Goal: Check status: Check status

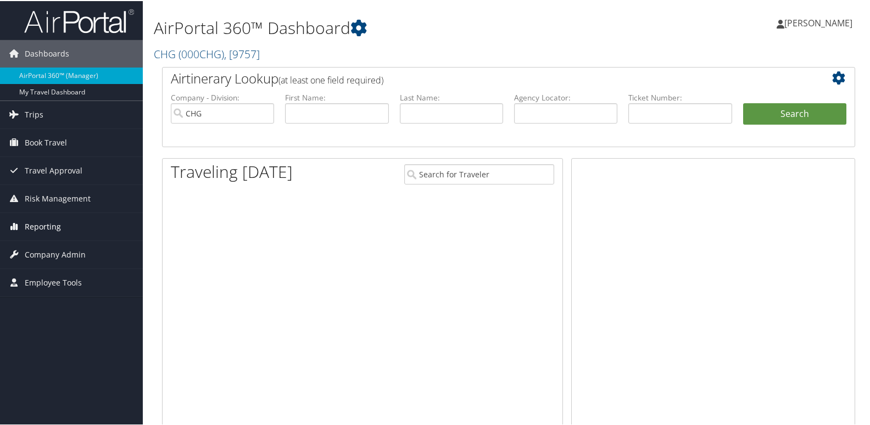
click at [49, 230] on span "Reporting" at bounding box center [43, 225] width 36 height 27
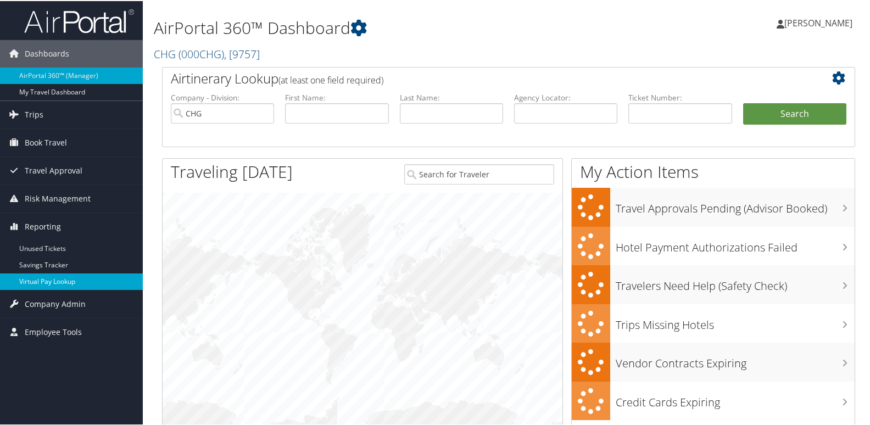
click at [38, 276] on link "Virtual Pay Lookup" at bounding box center [71, 280] width 143 height 16
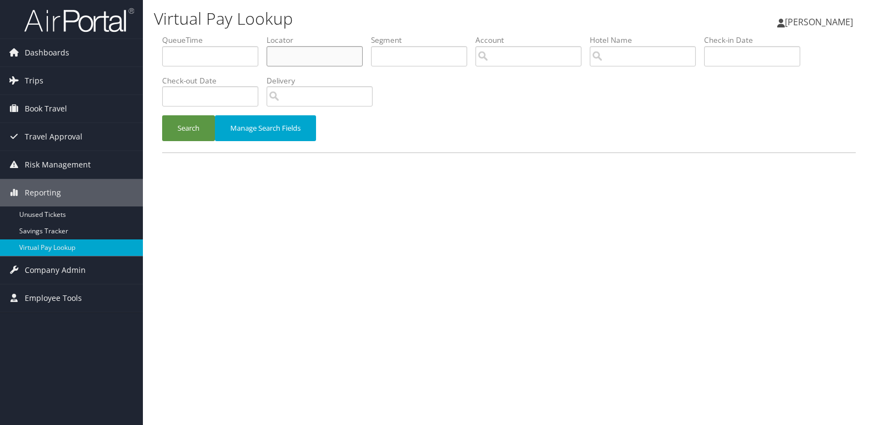
click at [283, 56] on input "text" at bounding box center [314, 56] width 96 height 20
paste input "YZUQZY"
click at [162, 115] on button "Search" at bounding box center [188, 128] width 53 height 26
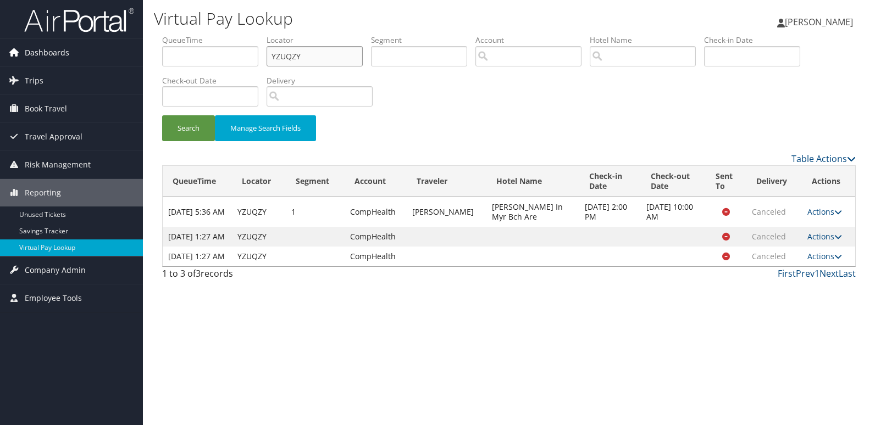
drag, startPoint x: 308, startPoint y: 57, endPoint x: 69, endPoint y: 64, distance: 239.1
click at [76, 69] on div "Dashboards AirPortal 360™ (Manager) My Travel Dashboard Trips Airtinerary® Look…" at bounding box center [437, 212] width 875 height 425
paste input "EDIYJK"
click at [162, 115] on button "Search" at bounding box center [188, 128] width 53 height 26
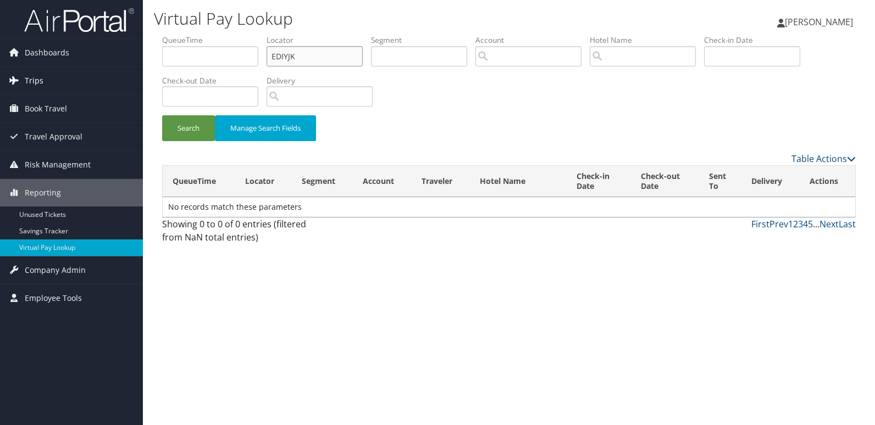
type input "EDIYJK"
click at [162, 115] on button "Search" at bounding box center [188, 128] width 53 height 26
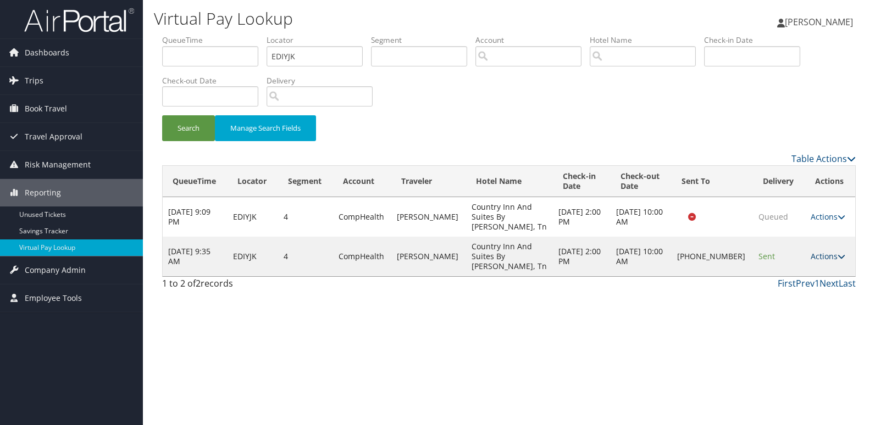
click at [828, 258] on link "Actions" at bounding box center [827, 256] width 35 height 10
click at [780, 289] on link "Logs" at bounding box center [791, 291] width 94 height 19
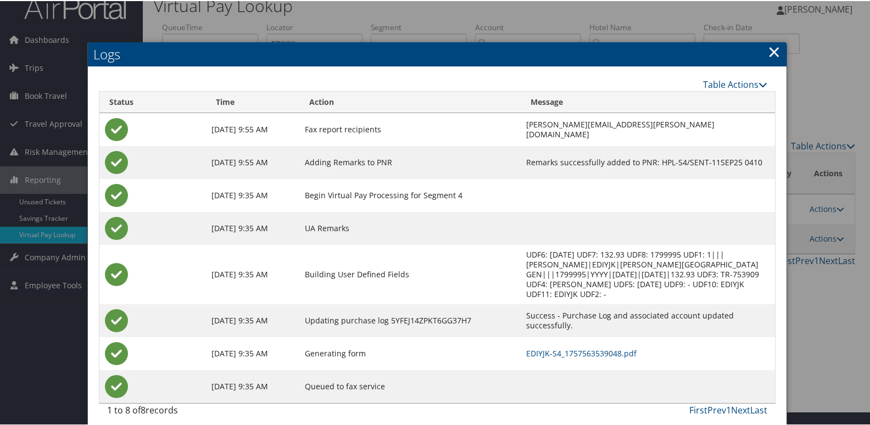
scroll to position [21, 0]
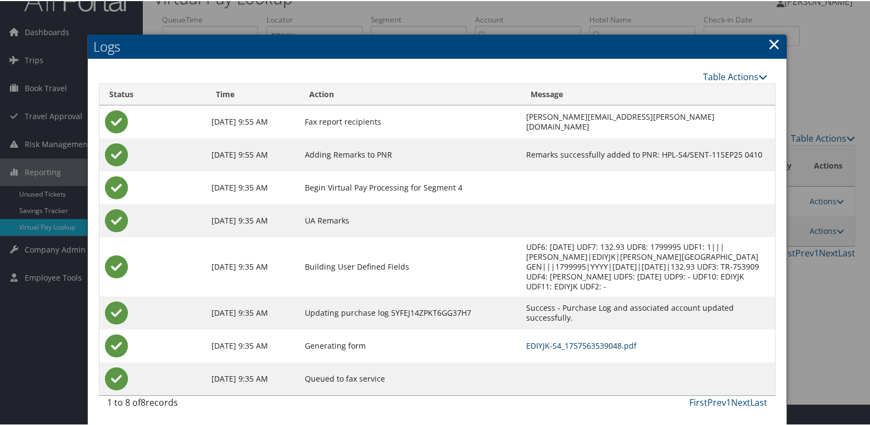
click at [564, 343] on link "EDIYJK-S4_1757563539048.pdf" at bounding box center [581, 345] width 110 height 10
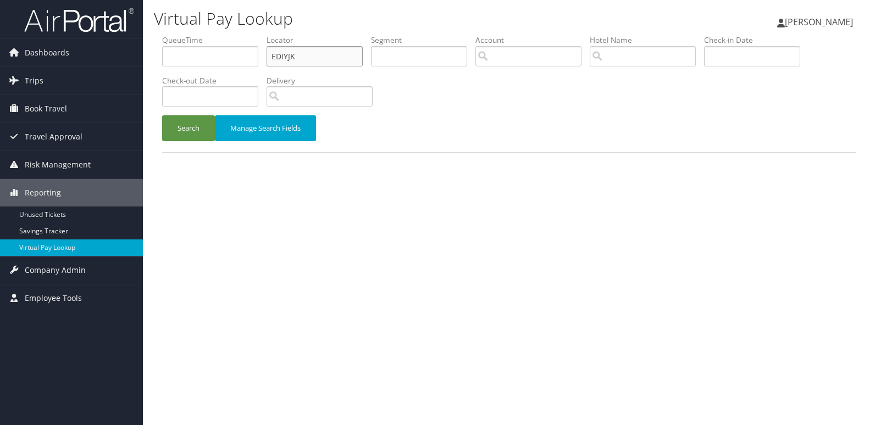
drag, startPoint x: 296, startPoint y: 58, endPoint x: 160, endPoint y: 75, distance: 136.8
click at [179, 35] on ul "QueueTime Locator EDIYJK Segment Account Traveler Hotel Name Check-in Date Chec…" at bounding box center [508, 35] width 693 height 0
paste input "MHEEWL"
type input "MHEEWL"
click at [162, 115] on button "Search" at bounding box center [188, 128] width 53 height 26
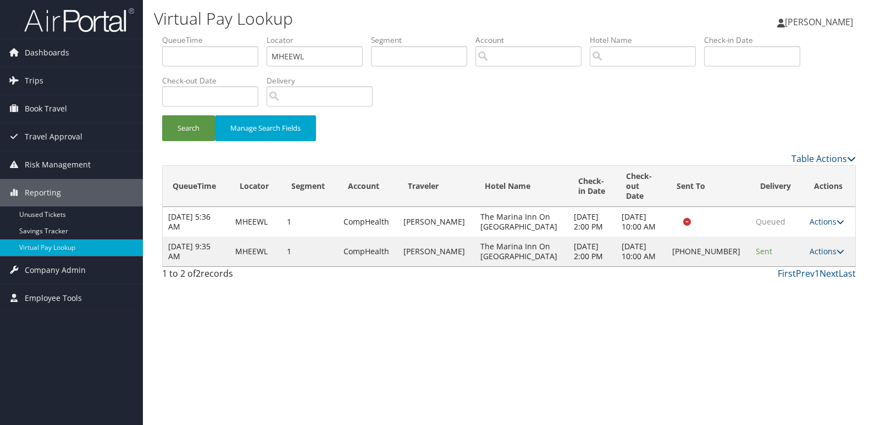
drag, startPoint x: 808, startPoint y: 256, endPoint x: 811, endPoint y: 262, distance: 6.7
click at [809, 255] on link "Actions" at bounding box center [826, 251] width 35 height 10
click at [794, 286] on link "Logs" at bounding box center [789, 291] width 94 height 19
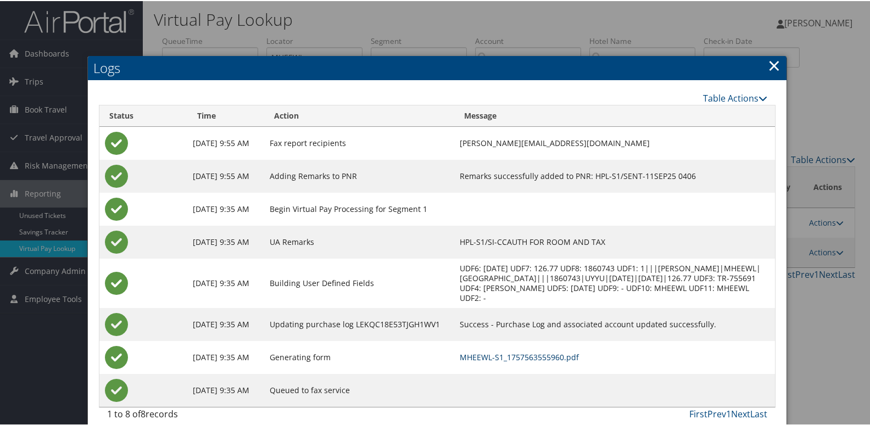
click at [548, 361] on link "MHEEWL-S1_1757563555960.pdf" at bounding box center [519, 356] width 119 height 10
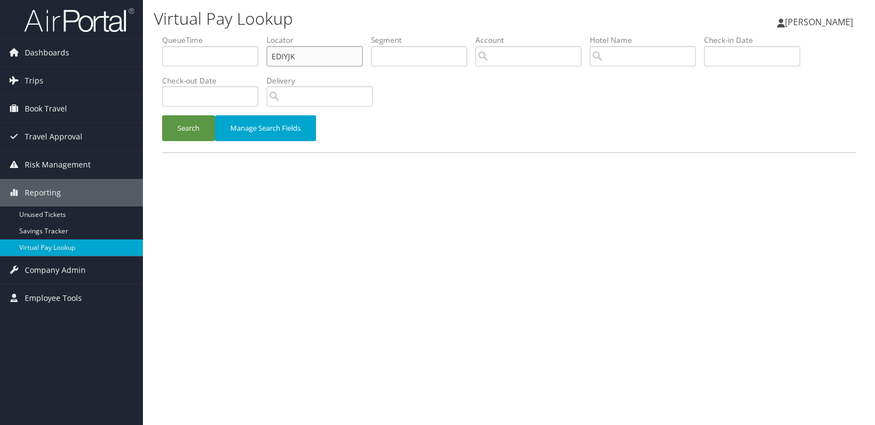
drag, startPoint x: 299, startPoint y: 55, endPoint x: -10, endPoint y: 77, distance: 309.5
click at [0, 77] on html "Menu Dashboards ► AirPortal 360™ (Manager) My Travel Dashboard Trips ► Airtiner…" at bounding box center [437, 212] width 875 height 425
paste input "SHPNGW"
type input "SHPNGW"
click at [162, 115] on button "Search" at bounding box center [188, 128] width 53 height 26
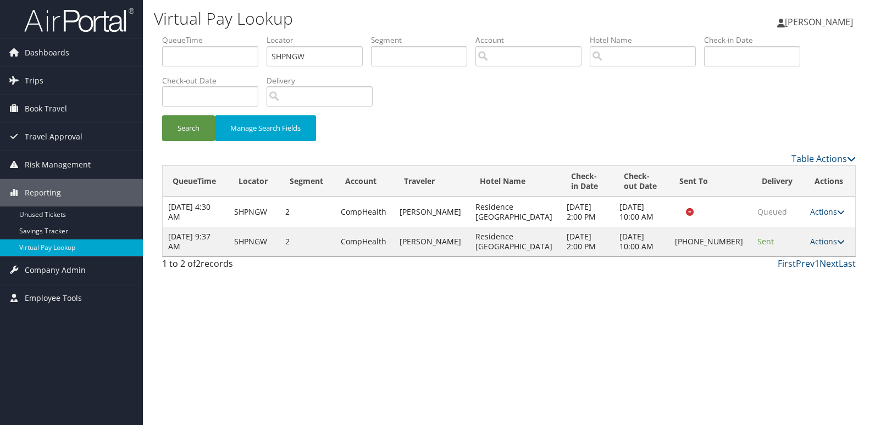
click at [814, 240] on link "Actions" at bounding box center [827, 241] width 35 height 10
drag, startPoint x: 814, startPoint y: 239, endPoint x: 775, endPoint y: 285, distance: 60.1
click at [775, 286] on link "Delivery Information" at bounding box center [789, 295] width 94 height 19
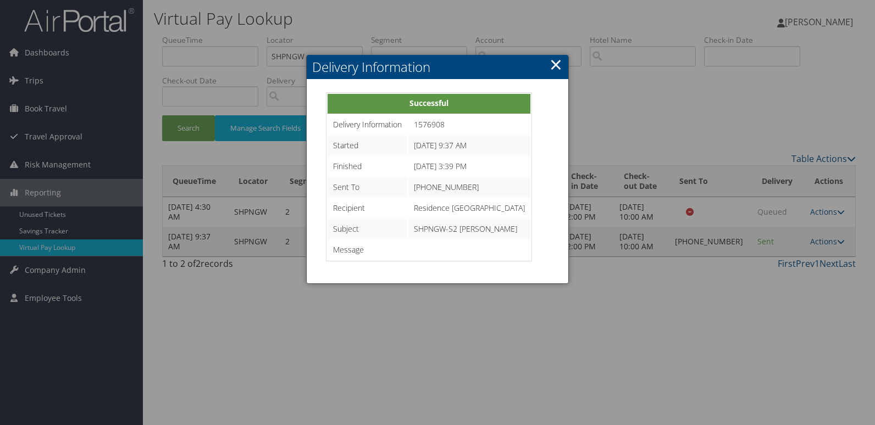
drag, startPoint x: 656, startPoint y: 225, endPoint x: 742, endPoint y: 251, distance: 89.5
click at [657, 225] on div at bounding box center [437, 212] width 875 height 425
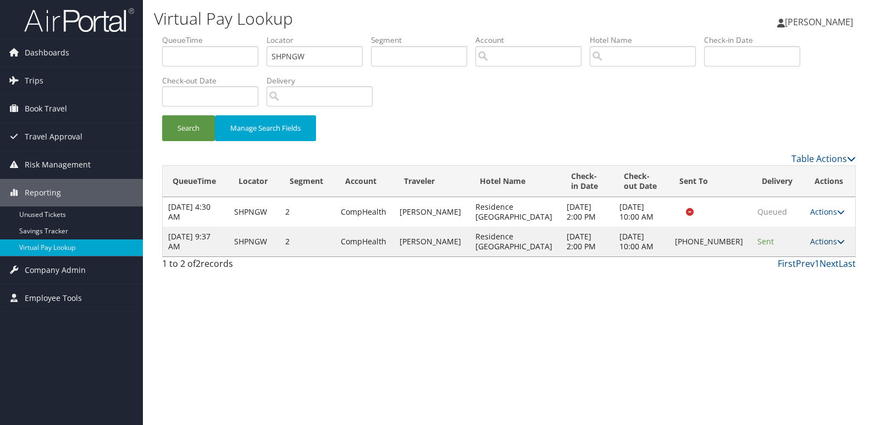
click at [818, 242] on link "Actions" at bounding box center [827, 241] width 35 height 10
drag, startPoint x: 785, startPoint y: 276, endPoint x: 767, endPoint y: 276, distance: 17.0
click at [784, 276] on link "Logs" at bounding box center [789, 276] width 94 height 19
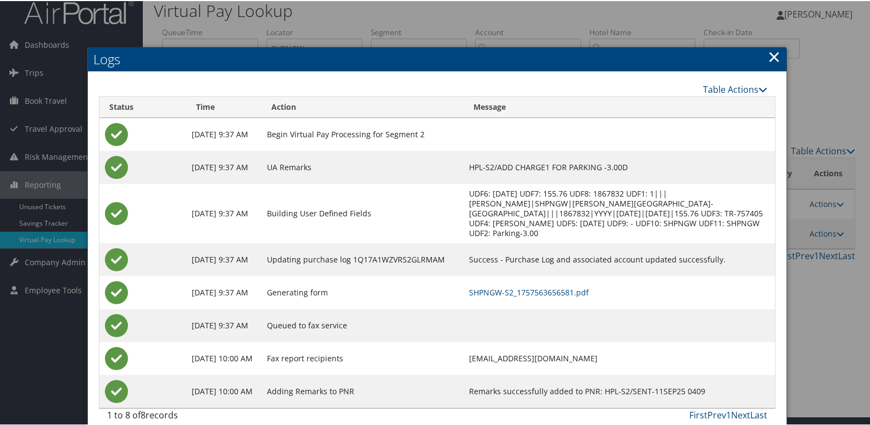
scroll to position [12, 0]
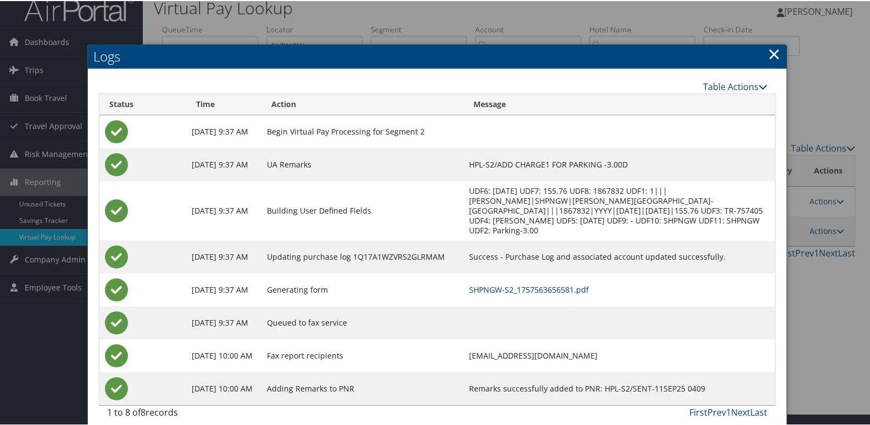
click at [557, 283] on link "SHPNGW-S2_1757563656581.pdf" at bounding box center [529, 288] width 120 height 10
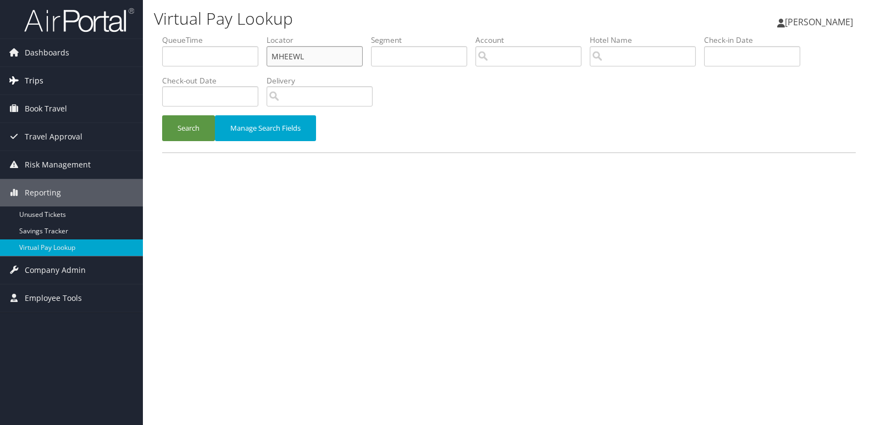
drag, startPoint x: 193, startPoint y: 75, endPoint x: 120, endPoint y: 83, distance: 72.9
click at [122, 83] on div "Dashboards AirPortal 360™ (Manager) My Travel Dashboard Trips Airtinerary® Look…" at bounding box center [437, 212] width 875 height 425
paste input "WOFNIK"
type input "WOFNIK"
click at [162, 115] on button "Search" at bounding box center [188, 128] width 53 height 26
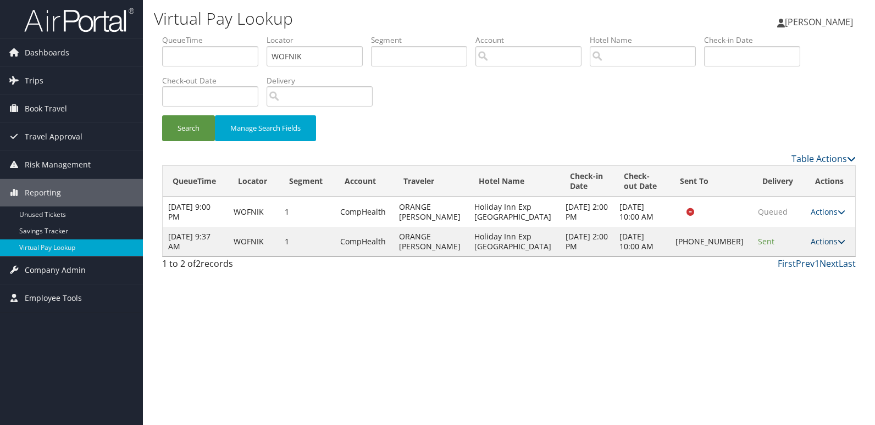
click at [831, 238] on link "Actions" at bounding box center [827, 241] width 35 height 10
click at [799, 278] on link "Logs" at bounding box center [789, 276] width 94 height 19
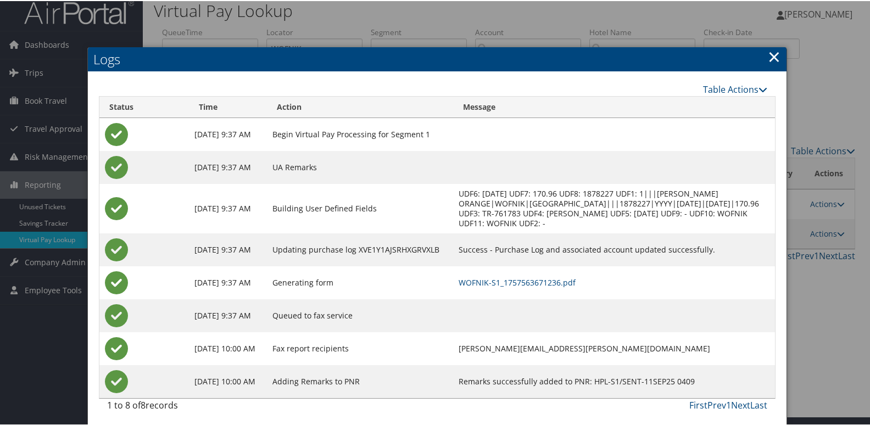
scroll to position [12, 0]
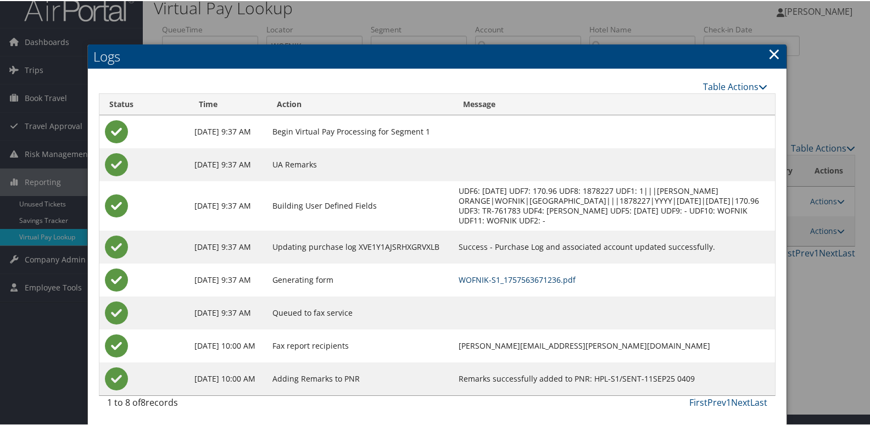
click at [542, 281] on link "WOFNIK-S1_1757563671236.pdf" at bounding box center [517, 279] width 117 height 10
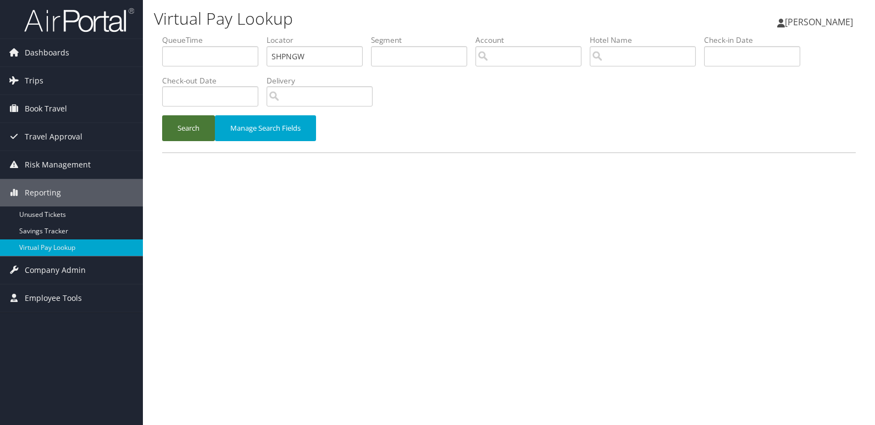
click at [191, 130] on button "Search" at bounding box center [188, 128] width 53 height 26
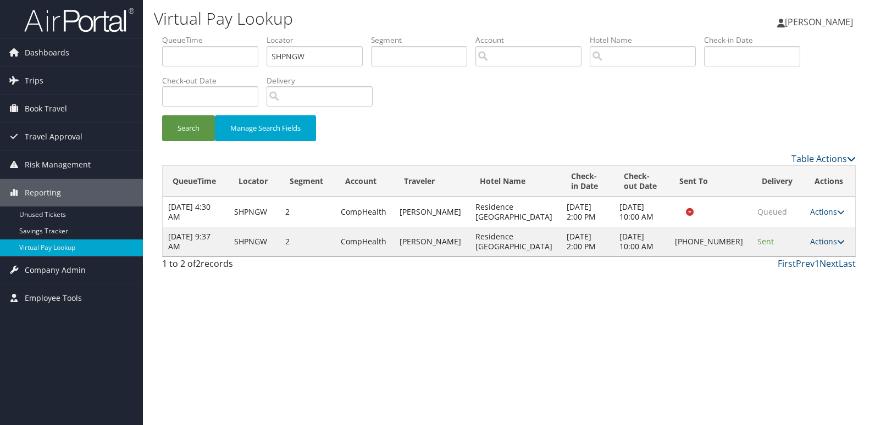
click at [816, 239] on link "Actions" at bounding box center [827, 241] width 35 height 10
click at [794, 255] on link "Resend" at bounding box center [789, 257] width 94 height 19
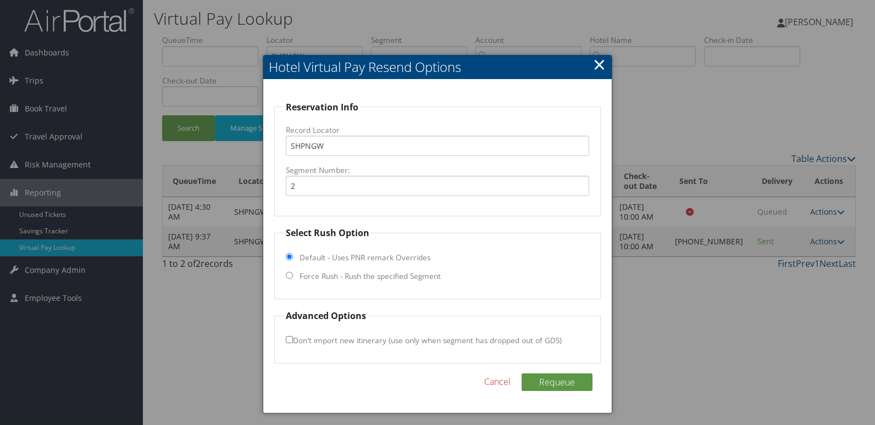
click at [355, 280] on label "Force Rush - Rush the specified Segment" at bounding box center [369, 276] width 141 height 11
click at [293, 279] on input "Force Rush - Rush the specified Segment" at bounding box center [289, 275] width 7 height 7
radio input "true"
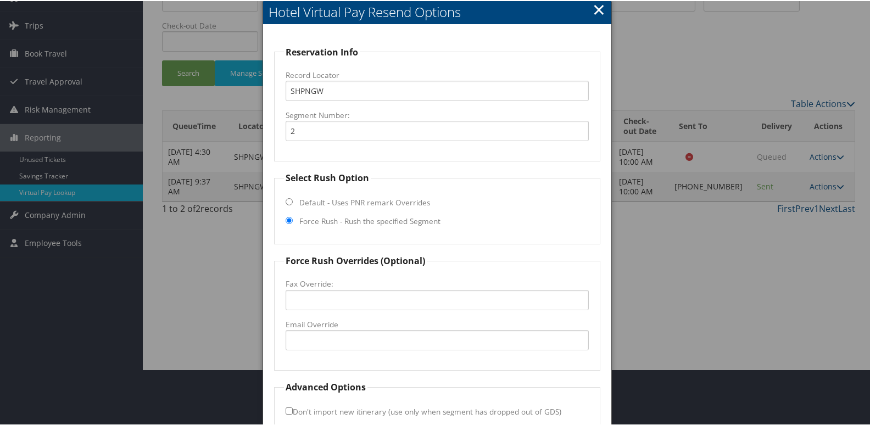
scroll to position [115, 0]
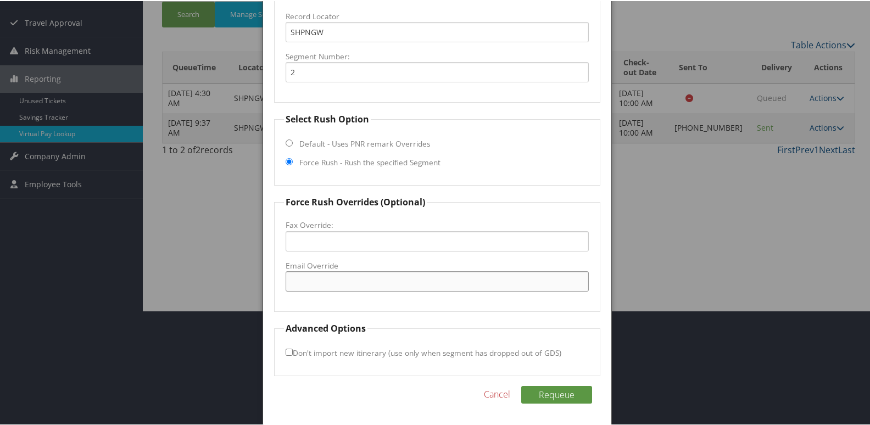
click at [324, 286] on input "Email Override" at bounding box center [438, 280] width 304 height 20
type input "[EMAIL_ADDRESS][DOMAIN_NAME]"
click at [521, 385] on button "Requeue" at bounding box center [556, 394] width 71 height 18
drag, startPoint x: 358, startPoint y: 276, endPoint x: -16, endPoint y: 285, distance: 373.7
click at [0, 285] on html "Menu Dashboards ► AirPortal 360™ (Manager) My Travel Dashboard Trips ► Airtiner…" at bounding box center [437, 97] width 875 height 425
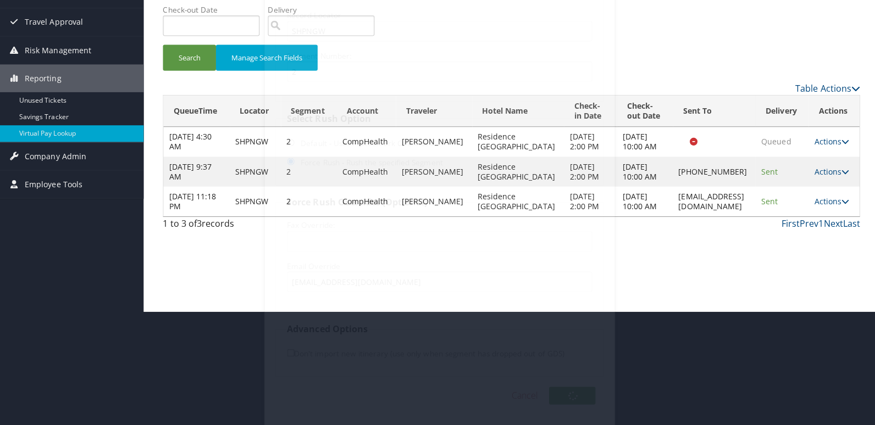
scroll to position [0, 0]
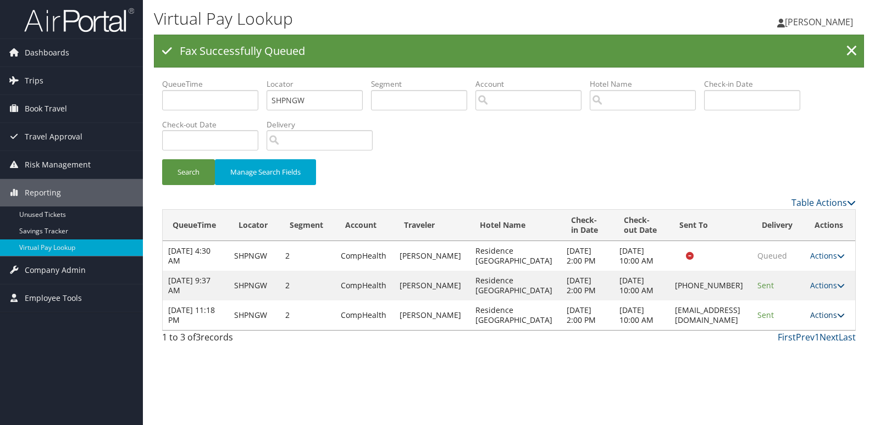
click at [824, 320] on link "Actions" at bounding box center [827, 315] width 35 height 10
click at [788, 367] on link "Logs" at bounding box center [808, 374] width 69 height 19
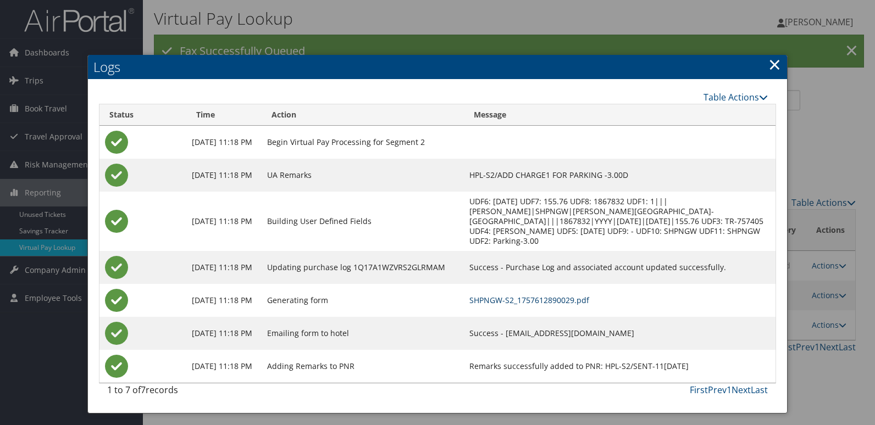
click at [589, 297] on link "SHPNGW-S2_1757612890029.pdf" at bounding box center [529, 300] width 120 height 10
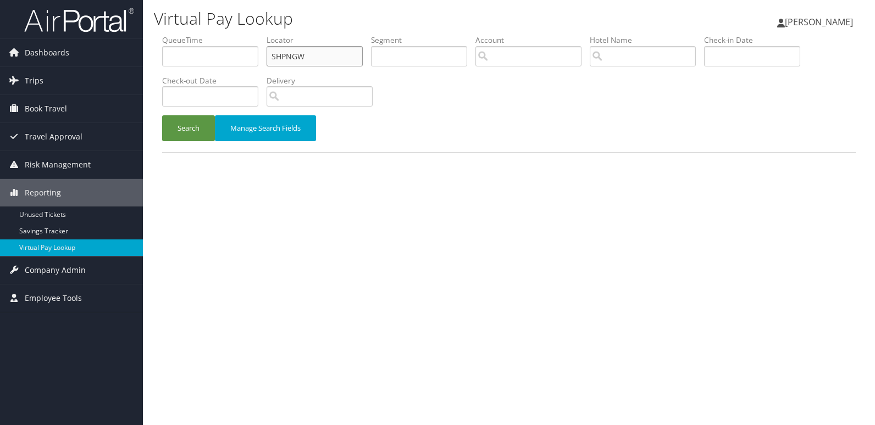
drag, startPoint x: 305, startPoint y: 54, endPoint x: 180, endPoint y: 65, distance: 125.1
click at [180, 35] on ul "QueueTime Locator SHPNGW Segment Account Traveler Hotel Name Check-in Date Chec…" at bounding box center [508, 35] width 693 height 0
paste input "FDTUUK"
type input "FDTUUK"
click at [162, 115] on button "Search" at bounding box center [188, 128] width 53 height 26
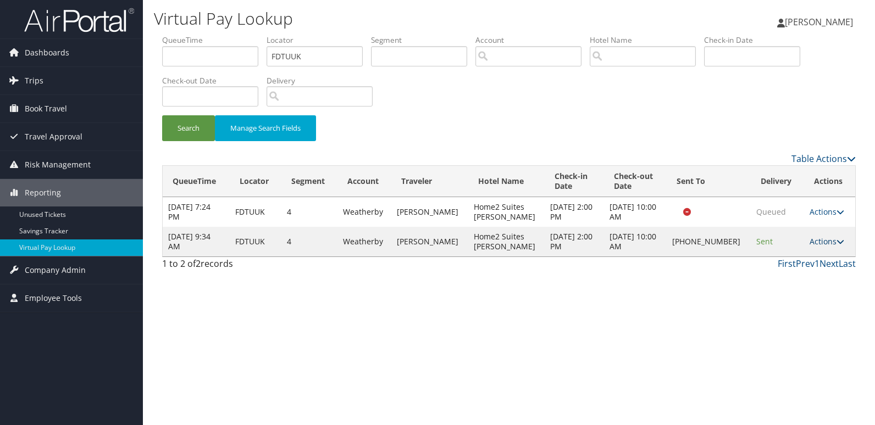
drag, startPoint x: 816, startPoint y: 240, endPoint x: 821, endPoint y: 243, distance: 6.3
click at [816, 240] on link "Actions" at bounding box center [826, 241] width 35 height 10
click at [787, 272] on link "Logs" at bounding box center [789, 276] width 94 height 19
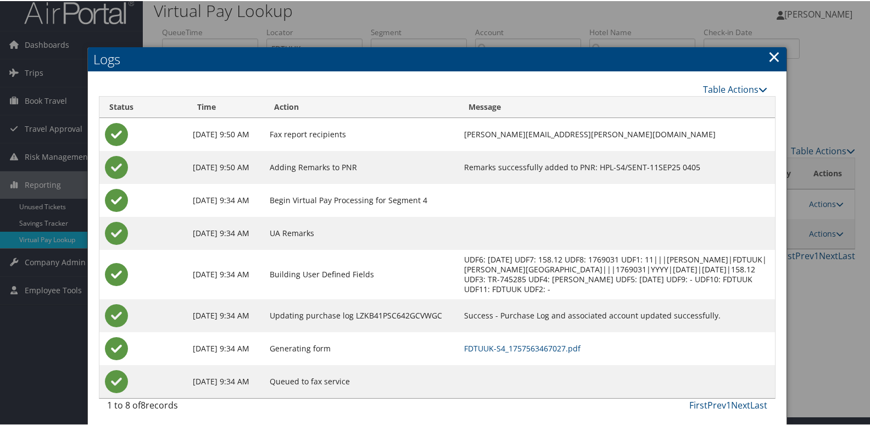
scroll to position [12, 0]
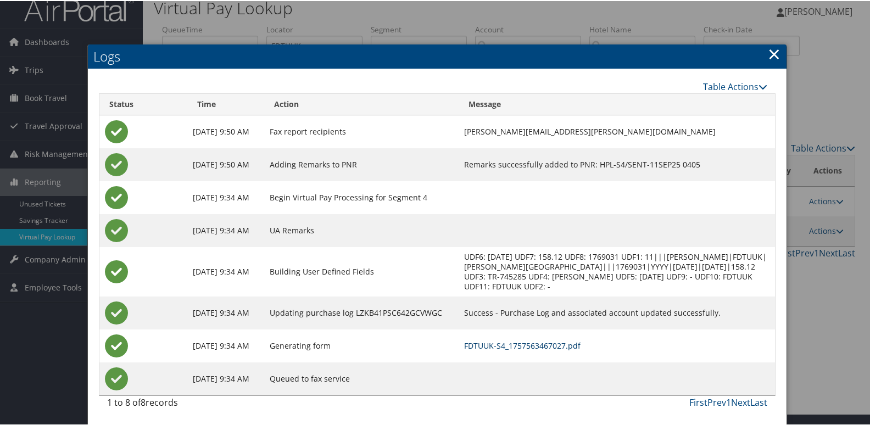
click at [555, 348] on link "FDTUUK-S4_1757563467027.pdf" at bounding box center [522, 345] width 116 height 10
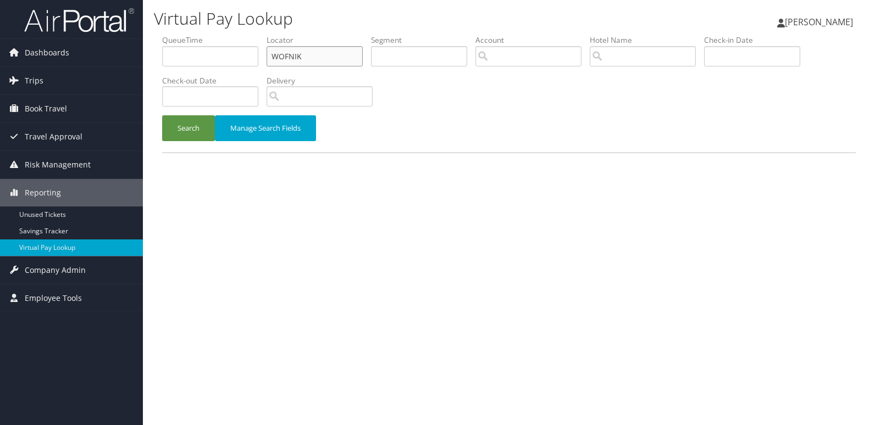
drag, startPoint x: 305, startPoint y: 54, endPoint x: 177, endPoint y: 81, distance: 130.3
click at [179, 35] on ul "QueueTime Locator WOFNIK Segment Account Traveler Hotel Name Check-in Date Chec…" at bounding box center [508, 35] width 693 height 0
paste input "OOMVGE"
type input "OOMVGE"
click at [162, 115] on button "Search" at bounding box center [188, 128] width 53 height 26
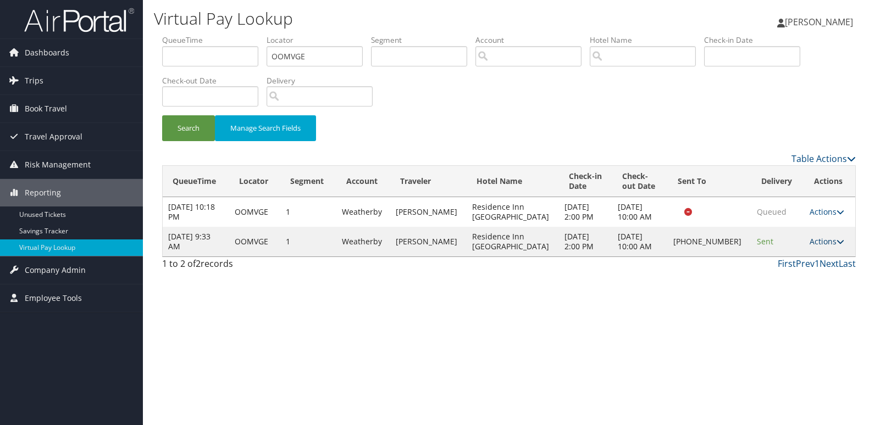
click at [815, 243] on link "Actions" at bounding box center [826, 241] width 35 height 10
click at [776, 283] on link "Logs" at bounding box center [789, 276] width 94 height 19
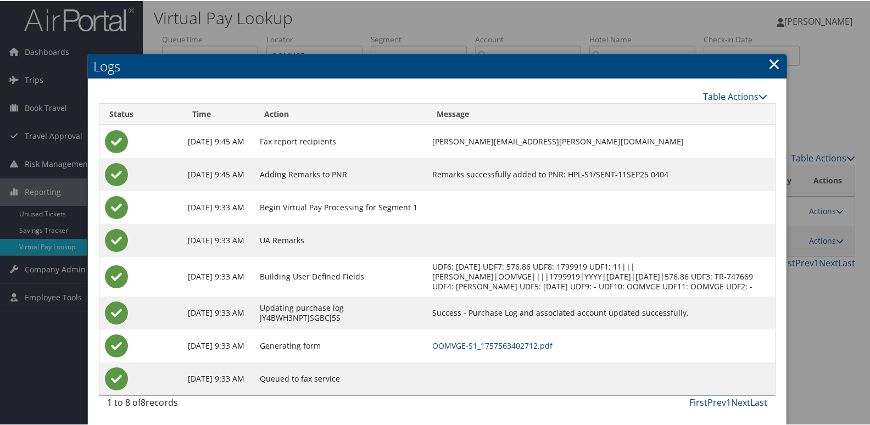
scroll to position [12, 0]
click at [537, 346] on link "OOMVGE-S1_1757563402712.pdf" at bounding box center [492, 345] width 120 height 10
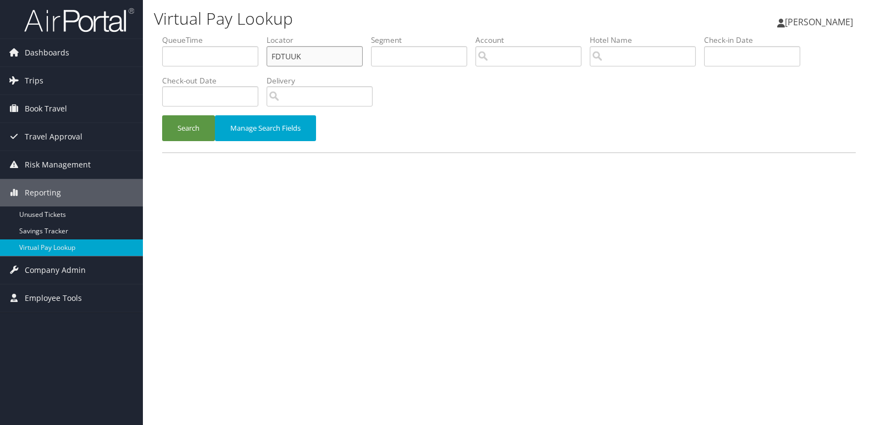
drag, startPoint x: 282, startPoint y: 61, endPoint x: 165, endPoint y: 76, distance: 118.6
click at [165, 35] on ul "QueueTime Locator FDTUUK Segment Account Traveler Hotel Name Check-in Date Chec…" at bounding box center [508, 35] width 693 height 0
paste input "SHMRLH"
type input "SHMRLH"
click at [162, 115] on button "Search" at bounding box center [188, 128] width 53 height 26
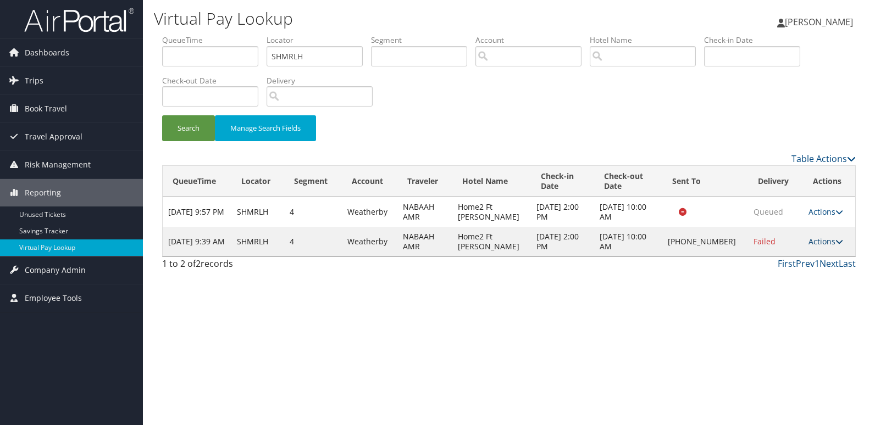
click at [809, 240] on link "Actions" at bounding box center [825, 241] width 35 height 10
click at [777, 276] on link "Logs" at bounding box center [789, 276] width 94 height 19
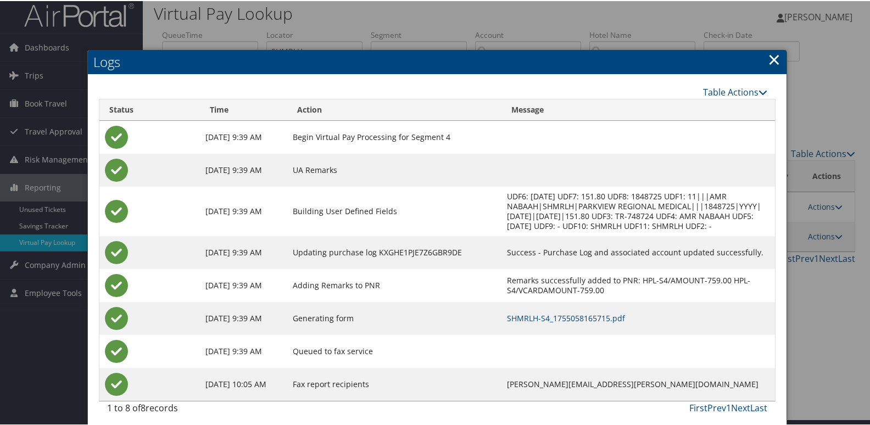
scroll to position [12, 0]
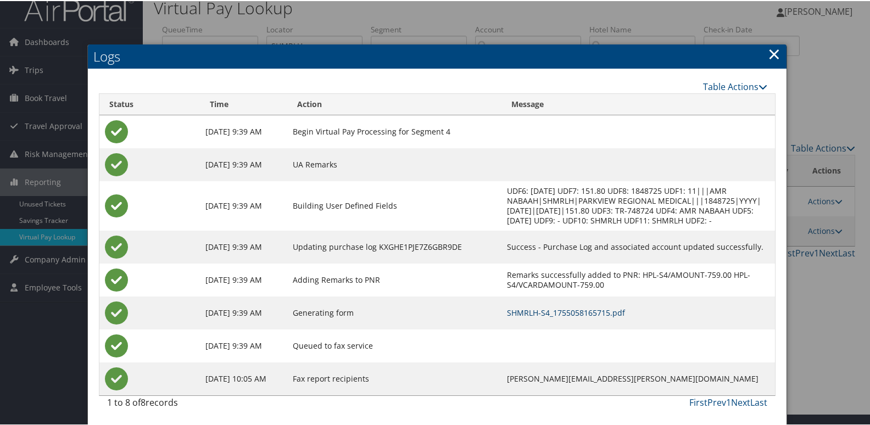
click at [553, 311] on link "SHMRLH-S4_1755058165715.pdf" at bounding box center [566, 312] width 118 height 10
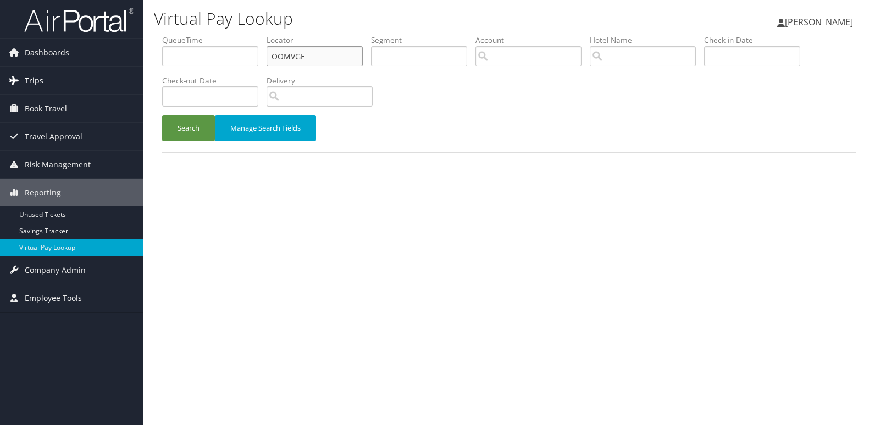
drag, startPoint x: 307, startPoint y: 54, endPoint x: 45, endPoint y: 88, distance: 263.6
click at [73, 88] on div "Dashboards AirPortal 360™ (Manager) My Travel Dashboard Trips Airtinerary® Look…" at bounding box center [437, 212] width 875 height 425
paste input "UOVIIT"
type input "UOVIIT"
click at [162, 115] on button "Search" at bounding box center [188, 128] width 53 height 26
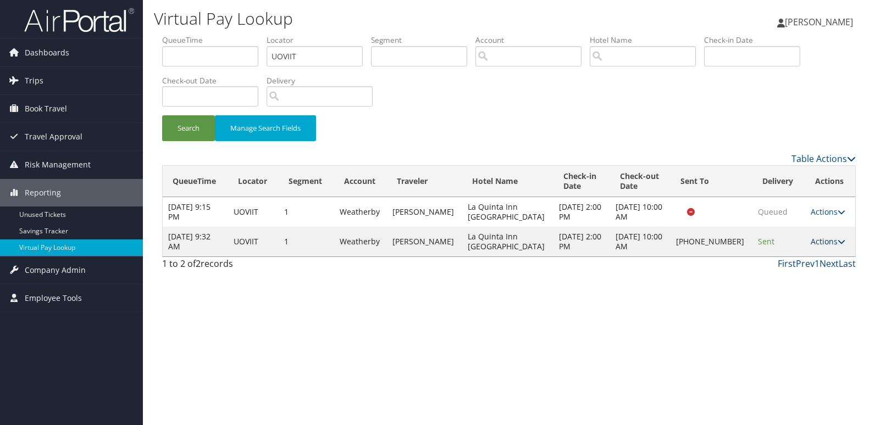
click at [816, 243] on link "Actions" at bounding box center [827, 241] width 35 height 10
click at [783, 274] on link "Logs" at bounding box center [789, 276] width 94 height 19
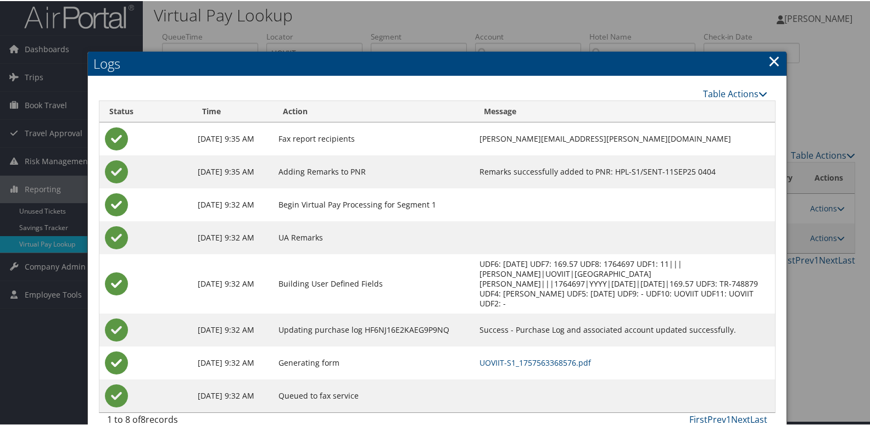
scroll to position [12, 0]
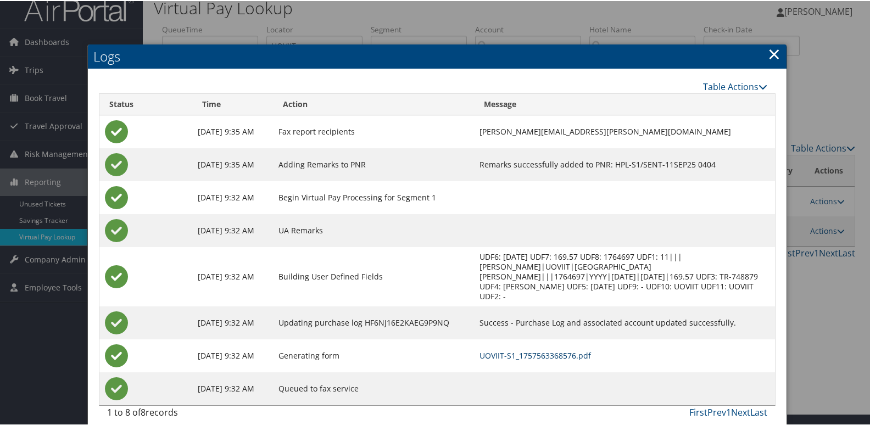
click at [521, 349] on link "UOVIIT-S1_1757563368576.pdf" at bounding box center [536, 354] width 112 height 10
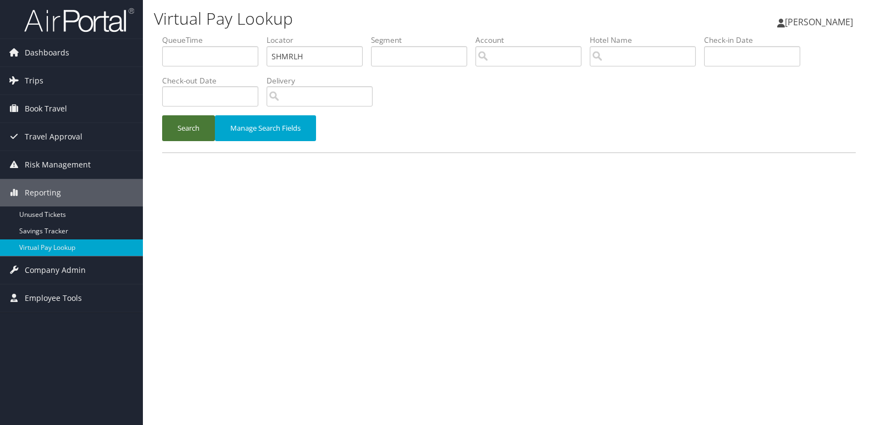
click at [184, 135] on button "Search" at bounding box center [188, 128] width 53 height 26
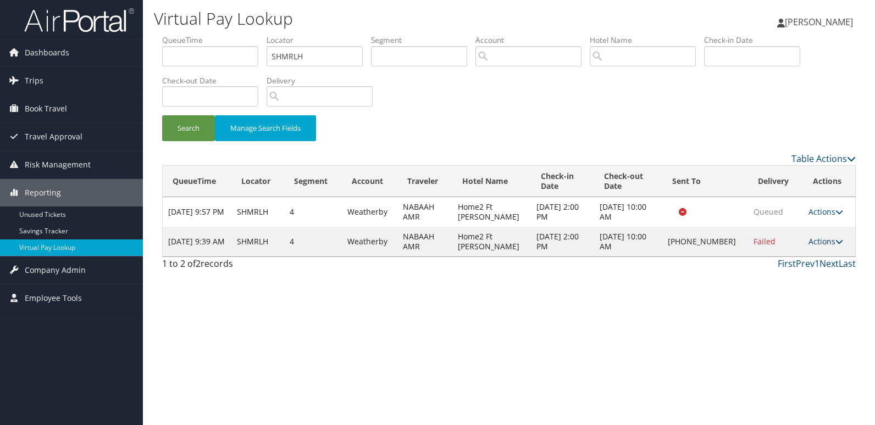
click at [818, 241] on link "Actions" at bounding box center [825, 241] width 35 height 10
click at [783, 253] on link "Resend" at bounding box center [789, 257] width 94 height 19
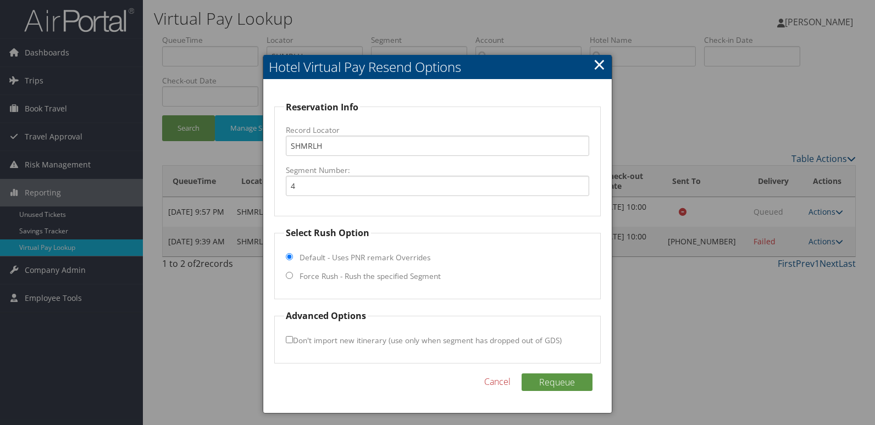
click at [375, 272] on label "Force Rush - Rush the specified Segment" at bounding box center [369, 276] width 141 height 11
click at [293, 272] on input "Force Rush - Rush the specified Segment" at bounding box center [289, 275] width 7 height 7
radio input "true"
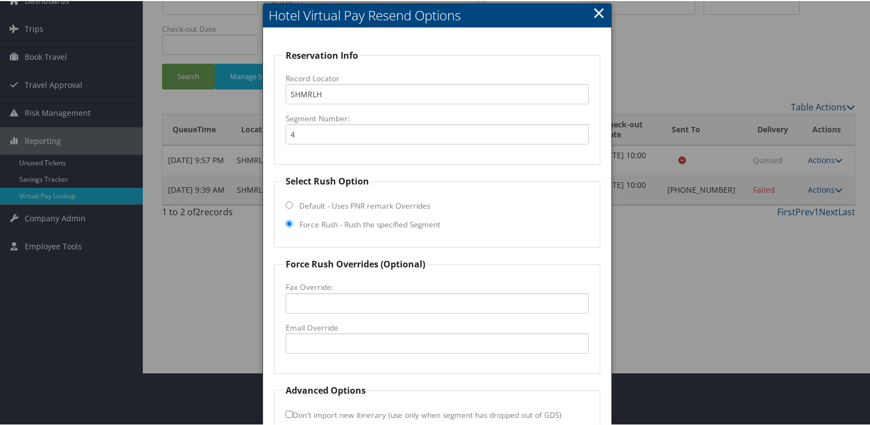
scroll to position [115, 0]
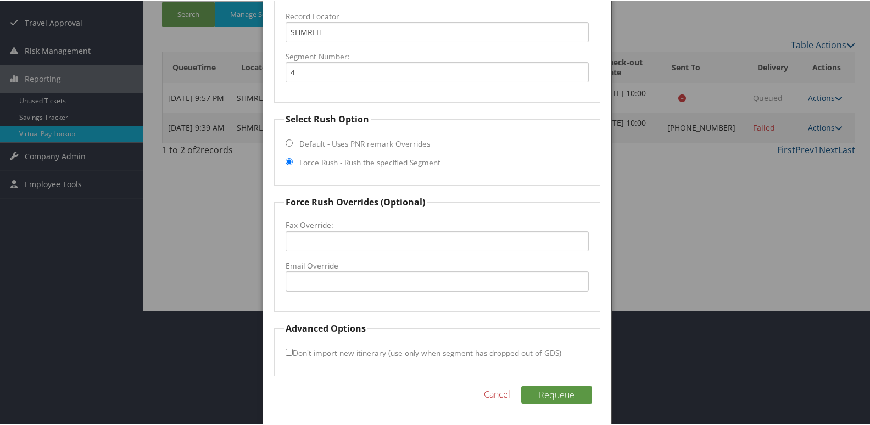
click at [348, 293] on fieldset "Force Rush Overrides (Optional) Fax Override: Email Override" at bounding box center [437, 252] width 327 height 116
click at [362, 285] on input "Email Override" at bounding box center [438, 280] width 304 height 20
drag, startPoint x: 464, startPoint y: 280, endPoint x: 92, endPoint y: 288, distance: 371.5
click at [92, 288] on body "Menu Dashboards ► AirPortal 360™ (Manager) My Travel Dashboard Trips ► Airtiner…" at bounding box center [437, 97] width 875 height 425
type input "frontdeskhilton@blueflamehospitality.com"
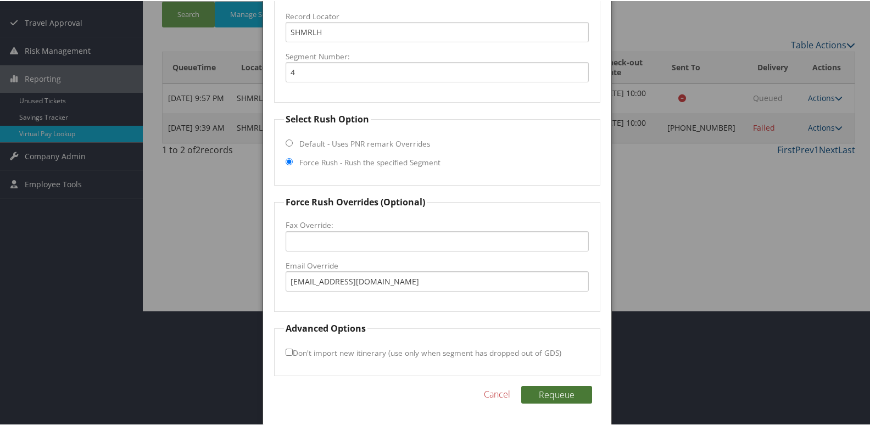
click at [553, 392] on button "Requeue" at bounding box center [556, 394] width 71 height 18
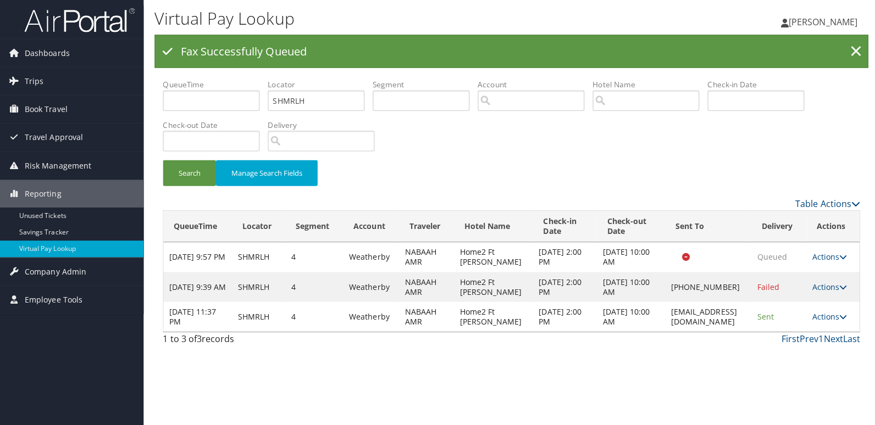
scroll to position [0, 0]
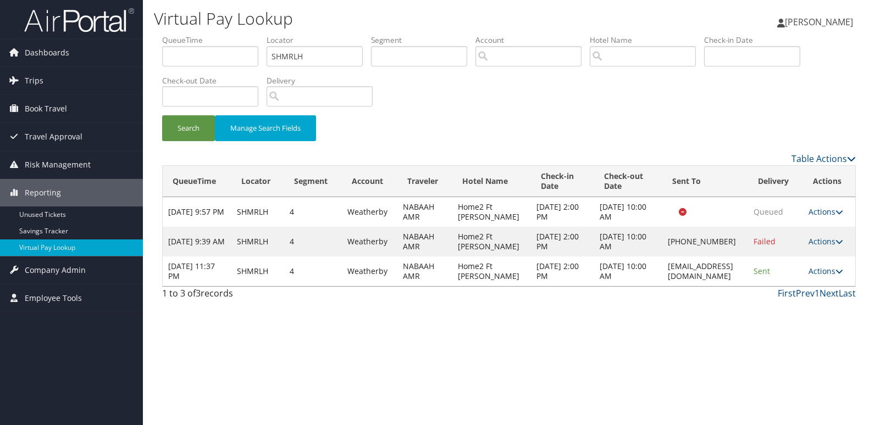
click at [819, 340] on div "Virtual Pay Lookup Luke Perry Luke Perry My Settings Travel Agency Contacts Vie…" at bounding box center [509, 212] width 732 height 425
click at [821, 276] on link "Actions" at bounding box center [825, 271] width 35 height 10
click at [800, 329] on link "Logs" at bounding box center [809, 330] width 69 height 19
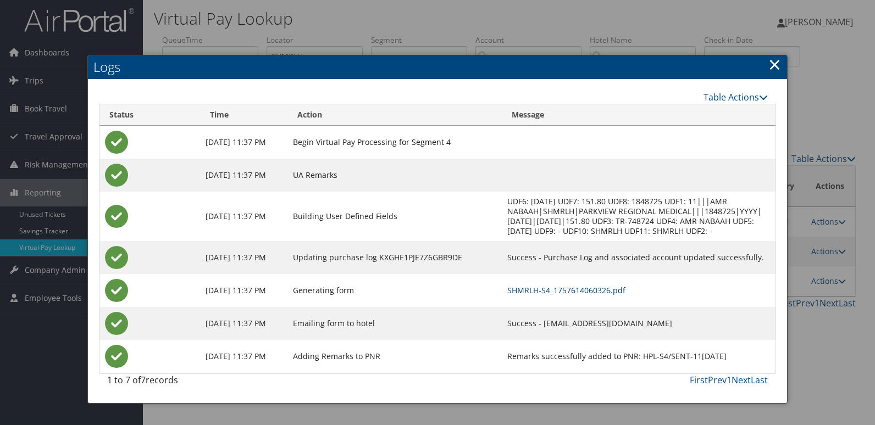
click at [530, 287] on link "SHMRLH-S4_1757614060326.pdf" at bounding box center [566, 290] width 118 height 10
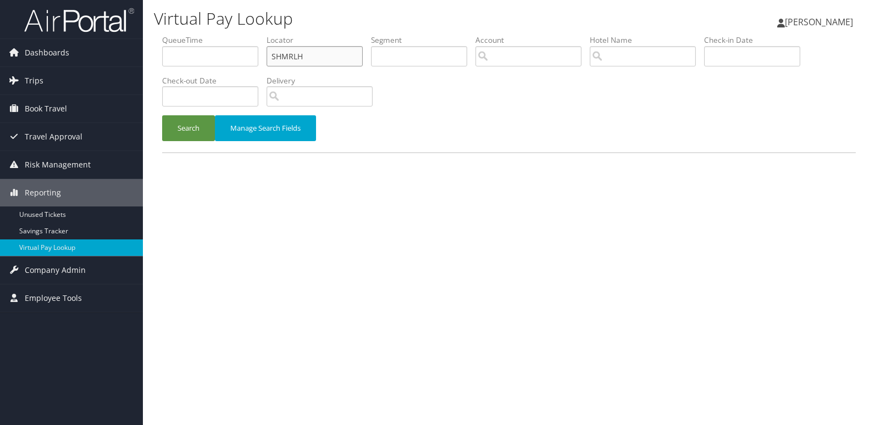
drag, startPoint x: 310, startPoint y: 54, endPoint x: 214, endPoint y: 63, distance: 96.5
click at [214, 35] on ul "QueueTime Locator SHMRLH Segment Account Traveler Hotel Name Check-in Date Chec…" at bounding box center [508, 35] width 693 height 0
paste input "NFVIAO"
type input "NFVIAO"
click at [162, 115] on button "Search" at bounding box center [188, 128] width 53 height 26
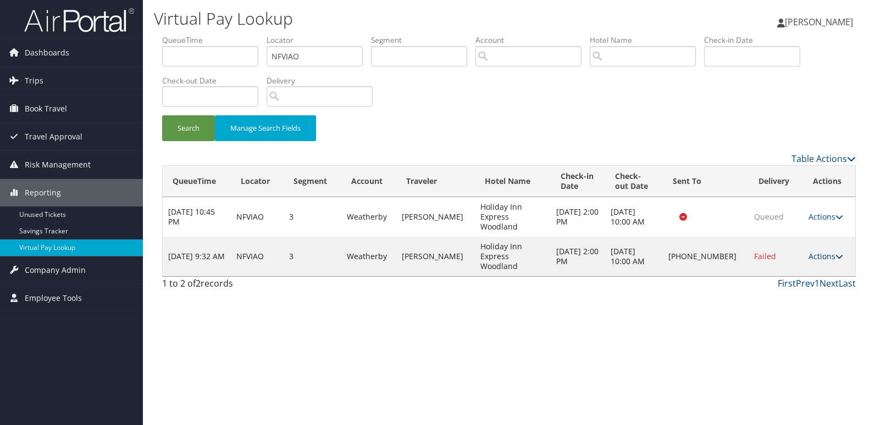
click at [818, 251] on link "Actions" at bounding box center [825, 256] width 35 height 10
click at [767, 272] on link "Logs" at bounding box center [788, 276] width 94 height 19
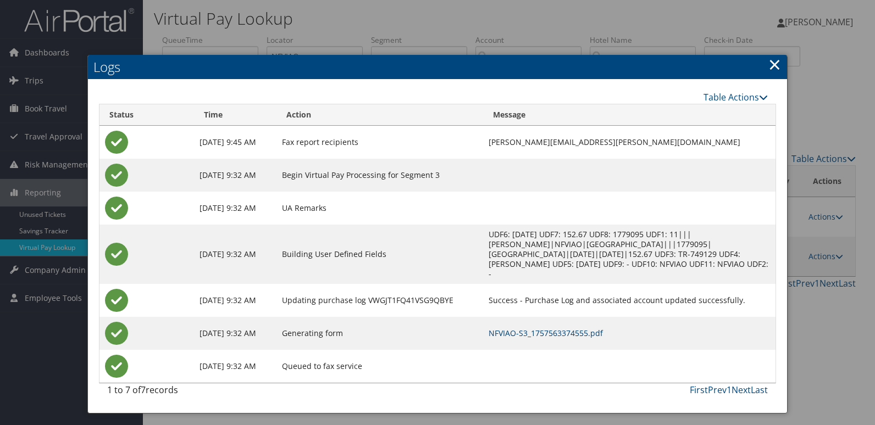
drag, startPoint x: 525, startPoint y: 327, endPoint x: 531, endPoint y: 324, distance: 6.1
click at [525, 328] on link "NFVIAO-S3_1757563374555.pdf" at bounding box center [545, 333] width 114 height 10
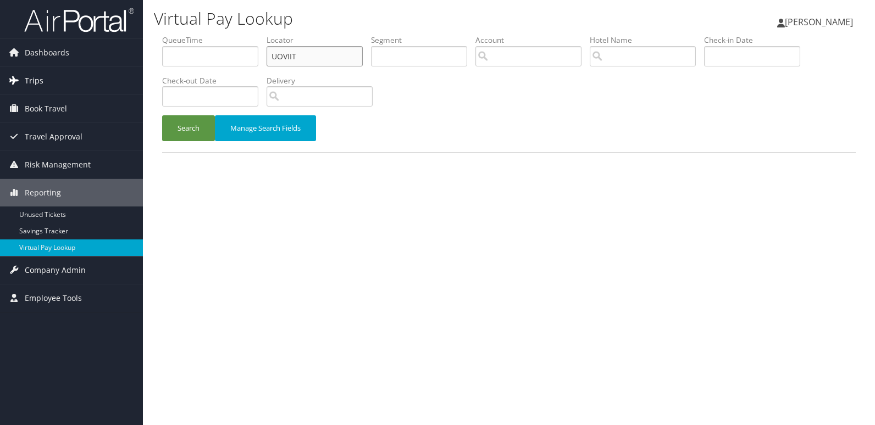
drag, startPoint x: 232, startPoint y: 71, endPoint x: 31, endPoint y: 70, distance: 201.1
click at [91, 73] on div "Dashboards AirPortal 360™ (Manager) My Travel Dashboard Trips Airtinerary® Look…" at bounding box center [437, 212] width 875 height 425
paste input "ASAPYS"
type input "ASAPYS"
click at [162, 115] on button "Search" at bounding box center [188, 128] width 53 height 26
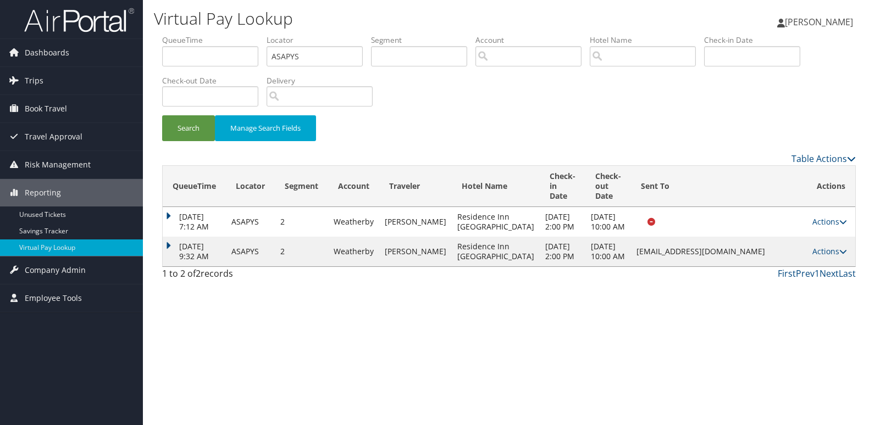
click at [583, 377] on div "Virtual Pay Lookup [PERSON_NAME] [PERSON_NAME] My Settings Travel Agency Contac…" at bounding box center [509, 212] width 732 height 425
click at [828, 257] on link "Actions" at bounding box center [829, 251] width 35 height 10
click at [793, 312] on link "Logs" at bounding box center [808, 316] width 69 height 19
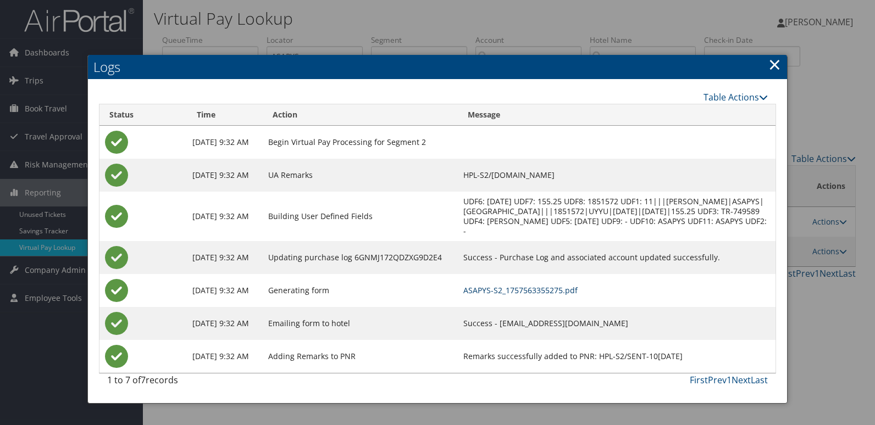
click at [485, 287] on link "ASAPYS-S2_1757563355275.pdf" at bounding box center [520, 290] width 114 height 10
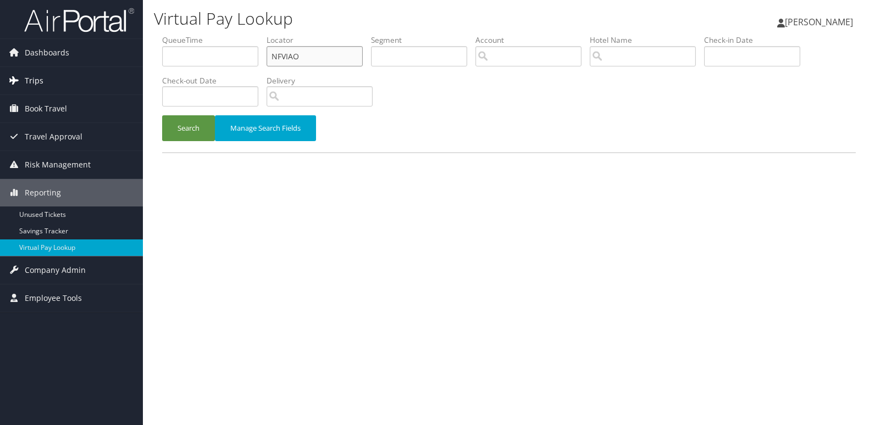
drag, startPoint x: 251, startPoint y: 69, endPoint x: 113, endPoint y: 77, distance: 138.1
click at [118, 77] on div "Dashboards AirPortal 360™ (Manager) My Travel Dashboard Trips Airtinerary® Look…" at bounding box center [437, 212] width 875 height 425
paste input "YYDBLD"
type input "YYDBLD"
click at [396, 151] on div "Search Manage Search Fields" at bounding box center [509, 133] width 710 height 37
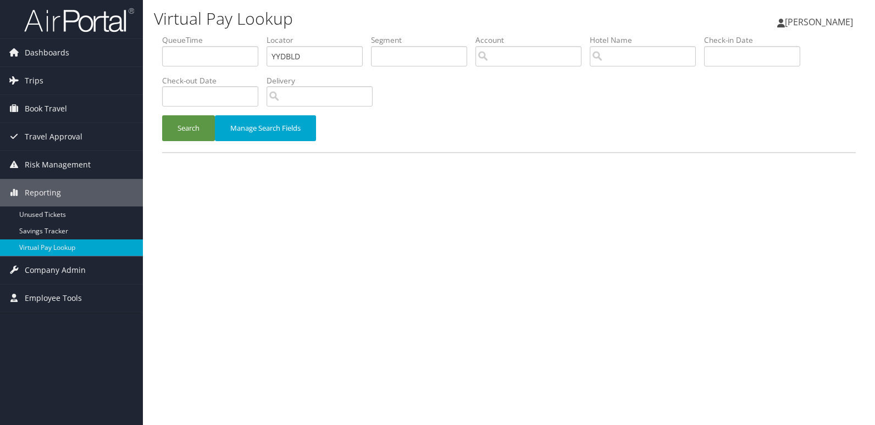
click at [381, 156] on div "QueueTime Locator YYDBLD Segment Account Traveler Hotel Name Check-in Date Chec…" at bounding box center [509, 100] width 710 height 130
click at [183, 138] on button "Search" at bounding box center [188, 128] width 53 height 26
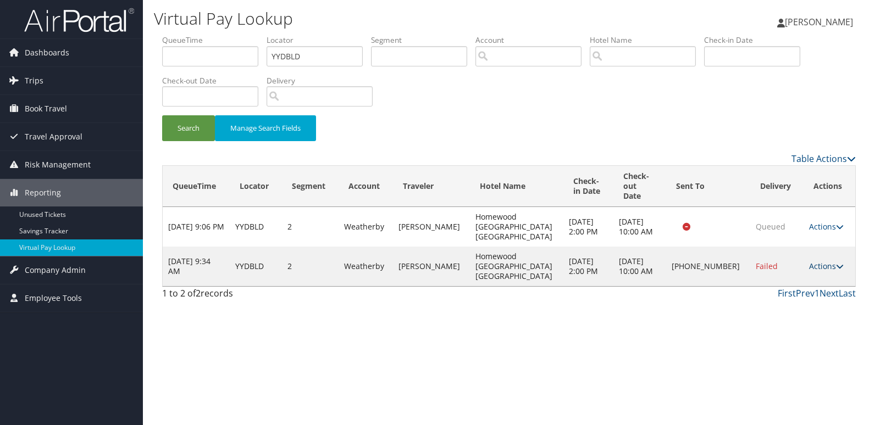
click at [829, 261] on link "Actions" at bounding box center [826, 266] width 35 height 10
click at [784, 288] on link "Logs" at bounding box center [789, 291] width 94 height 19
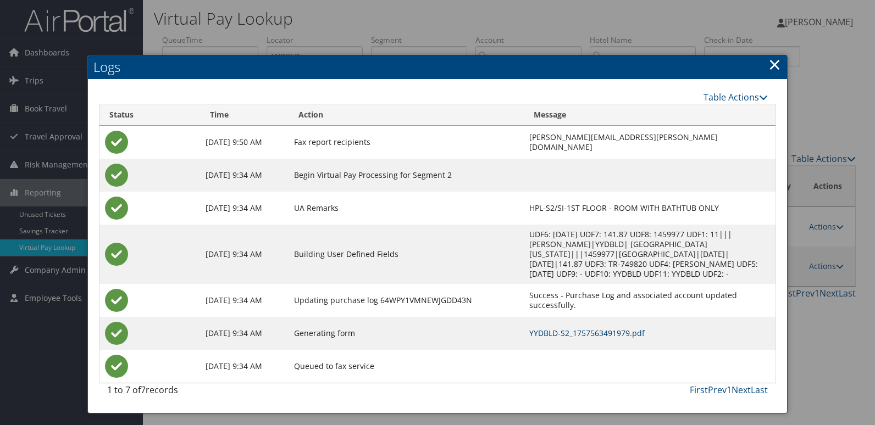
click at [586, 328] on link "YYDBLD-S2_1757563491979.pdf" at bounding box center [586, 333] width 115 height 10
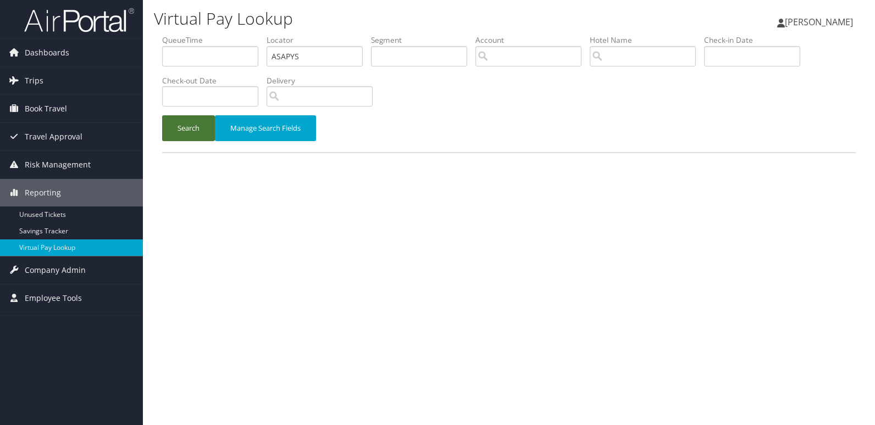
click at [187, 129] on button "Search" at bounding box center [188, 128] width 53 height 26
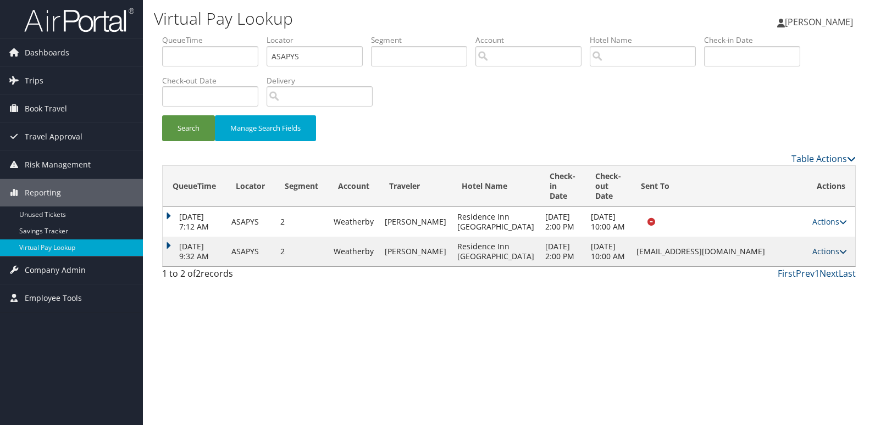
click at [827, 257] on link "Actions" at bounding box center [829, 251] width 35 height 10
click at [631, 266] on td "[EMAIL_ADDRESS][DOMAIN_NAME]" at bounding box center [719, 252] width 176 height 30
click at [627, 286] on div "1 to 2 of 2 records First Prev 1 Next Last" at bounding box center [509, 276] width 710 height 19
click at [819, 257] on link "Actions" at bounding box center [829, 251] width 35 height 10
click at [799, 316] on link "Logs" at bounding box center [808, 316] width 69 height 19
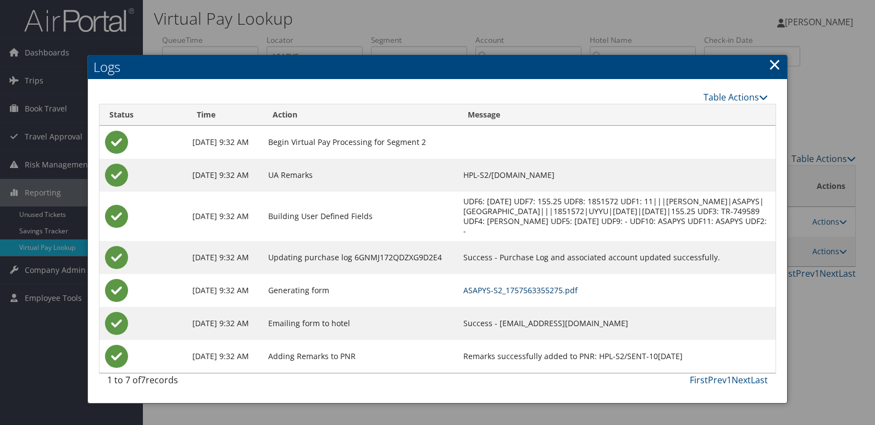
click at [485, 291] on link "ASAPYS-S2_1757563355275.pdf" at bounding box center [520, 290] width 114 height 10
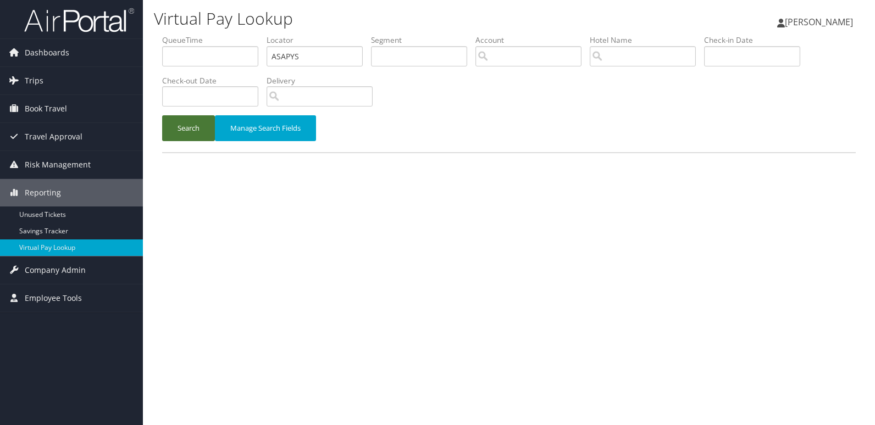
click at [176, 124] on button "Search" at bounding box center [188, 128] width 53 height 26
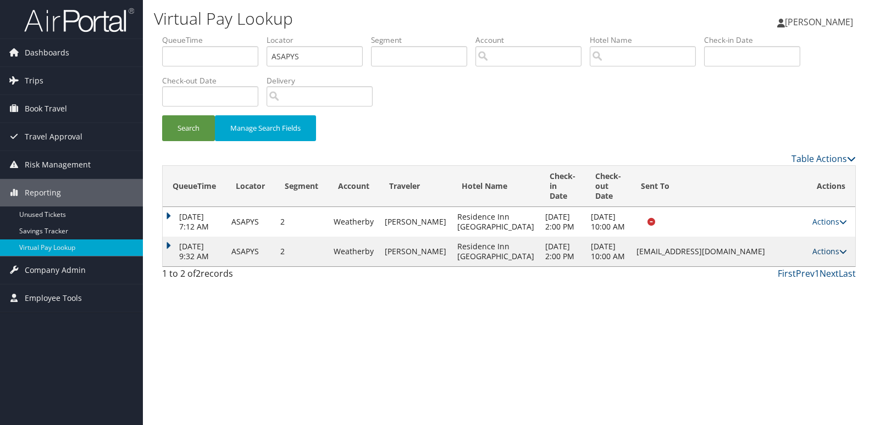
click at [830, 257] on link "Actions" at bounding box center [829, 251] width 35 height 10
click at [797, 297] on link "Resend" at bounding box center [808, 297] width 69 height 19
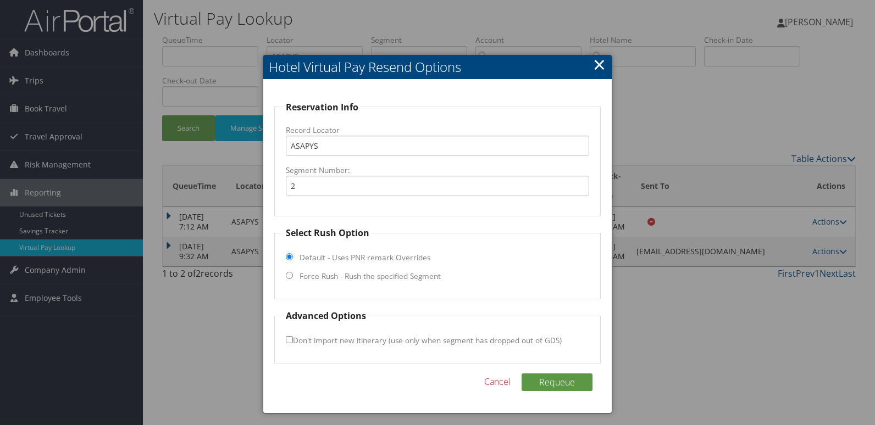
click at [299, 278] on label "Force Rush - Rush the specified Segment" at bounding box center [369, 276] width 141 height 11
click at [293, 278] on input "Force Rush - Rush the specified Segment" at bounding box center [289, 275] width 7 height 7
radio input "true"
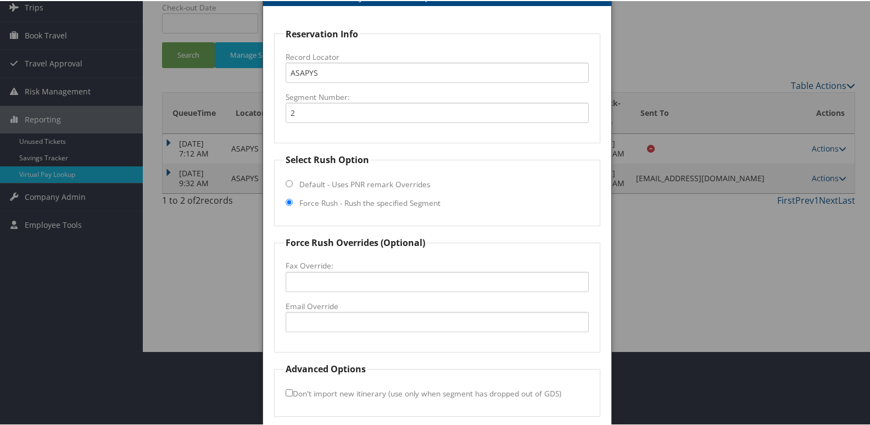
scroll to position [115, 0]
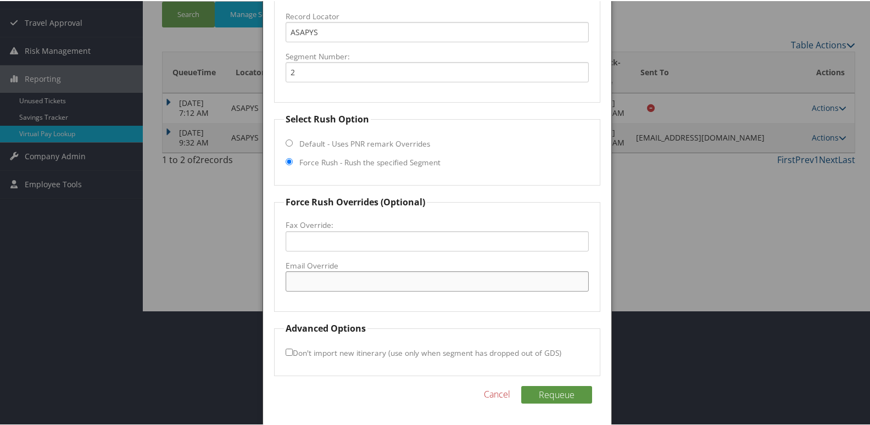
click at [326, 288] on input "Email Override" at bounding box center [438, 280] width 304 height 20
type input "`"
click at [836, 277] on div at bounding box center [437, 212] width 875 height 425
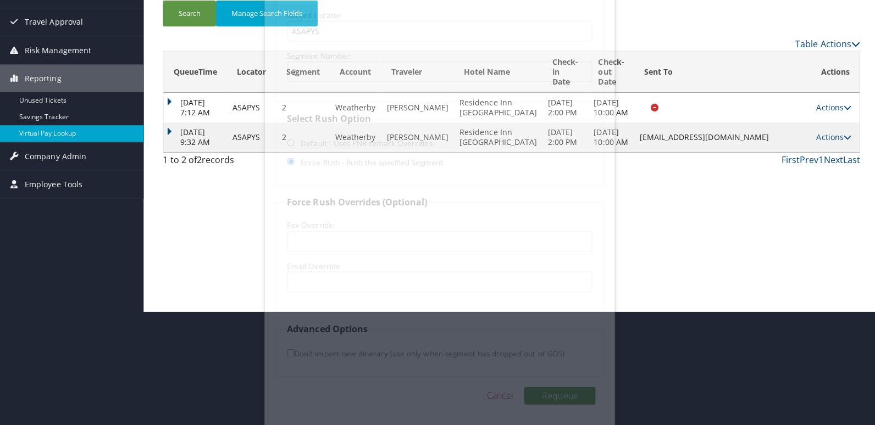
scroll to position [0, 0]
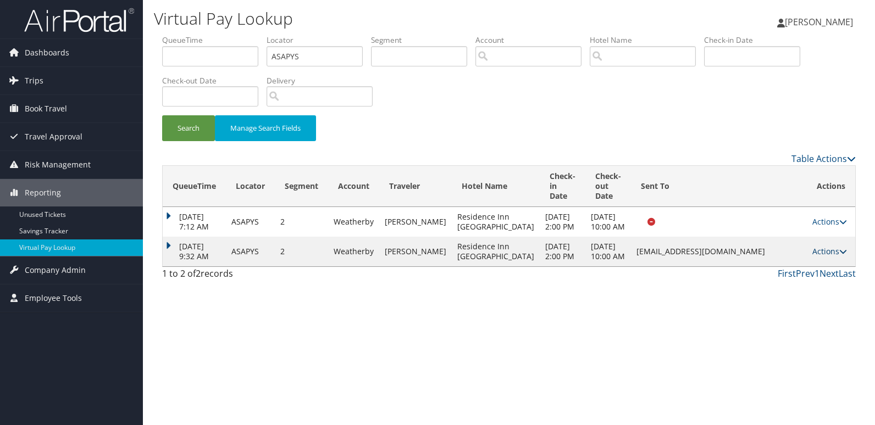
click at [817, 257] on link "Actions" at bounding box center [829, 251] width 35 height 10
click at [801, 314] on link "Logs" at bounding box center [808, 316] width 69 height 19
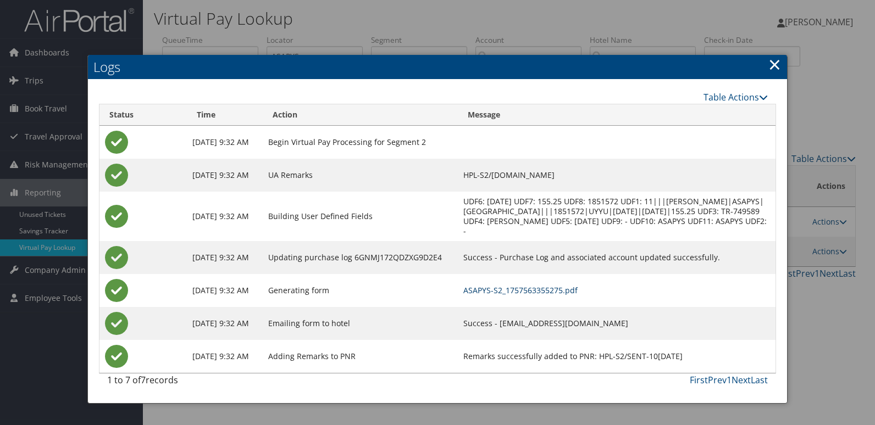
drag, startPoint x: 498, startPoint y: 290, endPoint x: 549, endPoint y: 291, distance: 51.1
click at [498, 290] on link "ASAPYS-S2_1757563355275.pdf" at bounding box center [520, 290] width 114 height 10
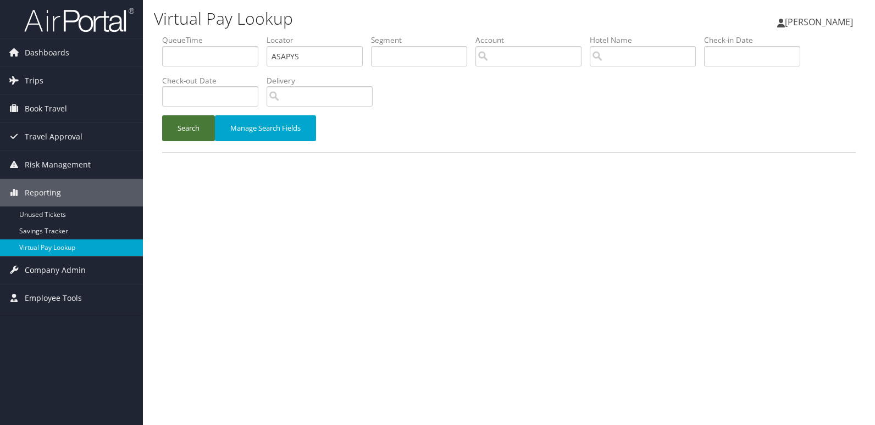
click at [169, 126] on button "Search" at bounding box center [188, 128] width 53 height 26
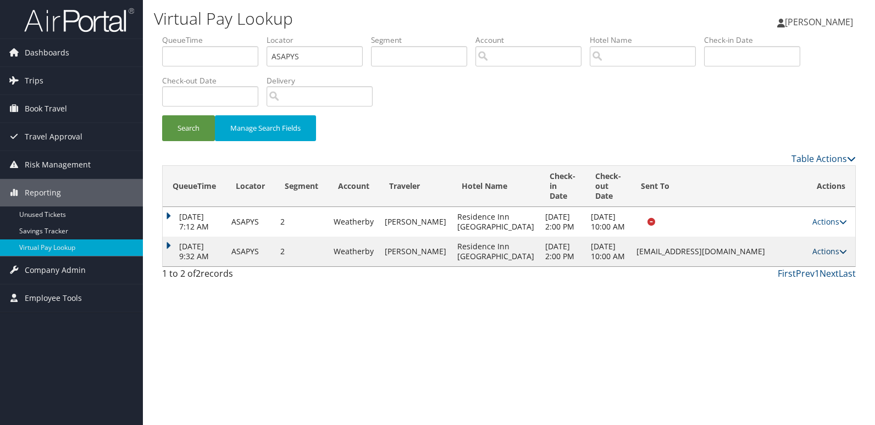
click at [827, 257] on link "Actions" at bounding box center [829, 251] width 35 height 10
click at [805, 301] on link "Resend" at bounding box center [808, 297] width 69 height 19
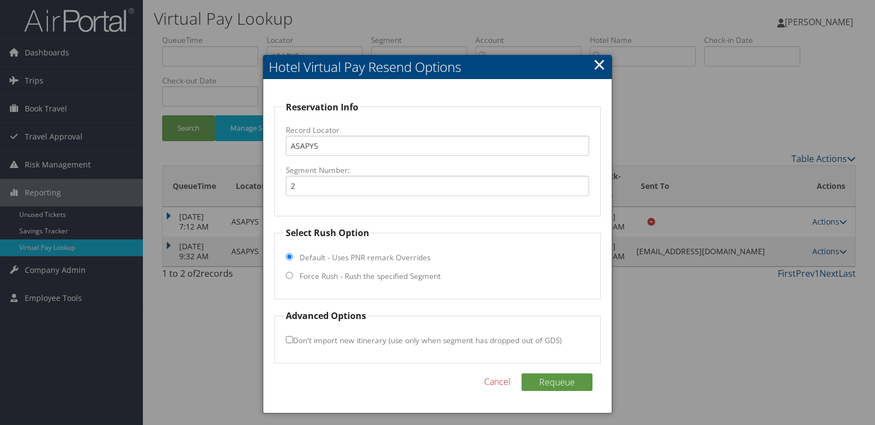
drag, startPoint x: 321, startPoint y: 280, endPoint x: 442, endPoint y: 296, distance: 122.5
click at [321, 278] on label "Force Rush - Rush the specified Segment" at bounding box center [369, 276] width 141 height 11
click at [293, 278] on input "Force Rush - Rush the specified Segment" at bounding box center [289, 275] width 7 height 7
radio input "true"
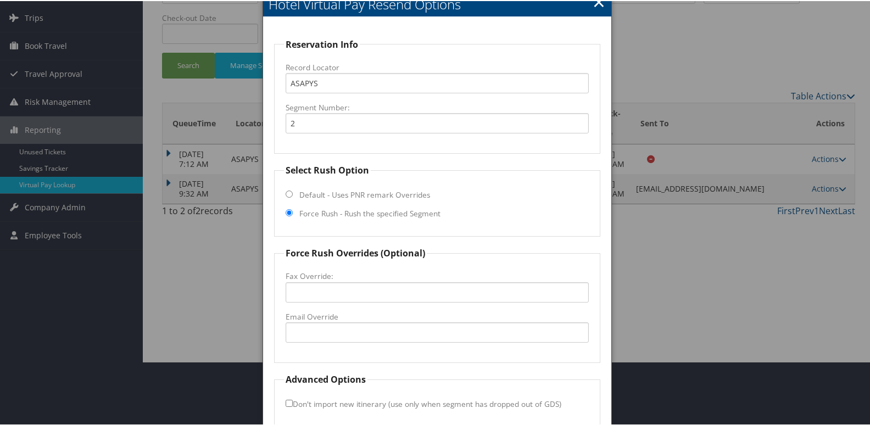
scroll to position [115, 0]
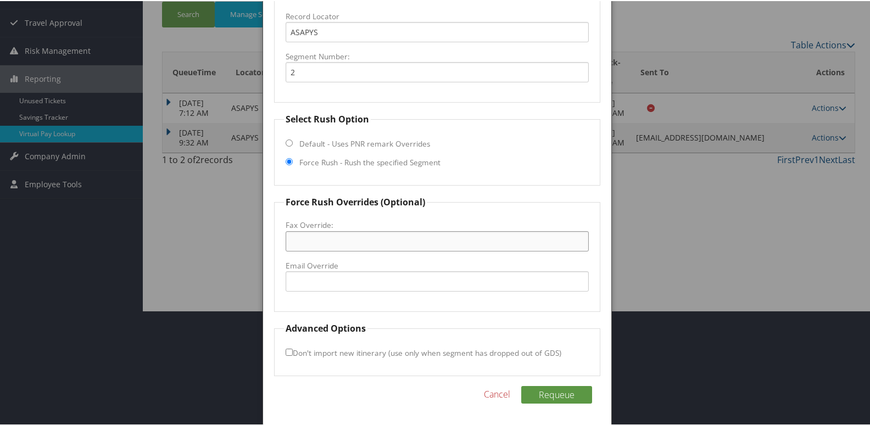
click at [329, 238] on input "Fax Override:" at bounding box center [438, 240] width 304 height 20
paste input "[PHONE_NUMBER]"
type input "[PHONE_NUMBER]"
drag, startPoint x: 547, startPoint y: 392, endPoint x: 583, endPoint y: 391, distance: 36.3
click at [548, 391] on button "Requeue" at bounding box center [556, 394] width 71 height 18
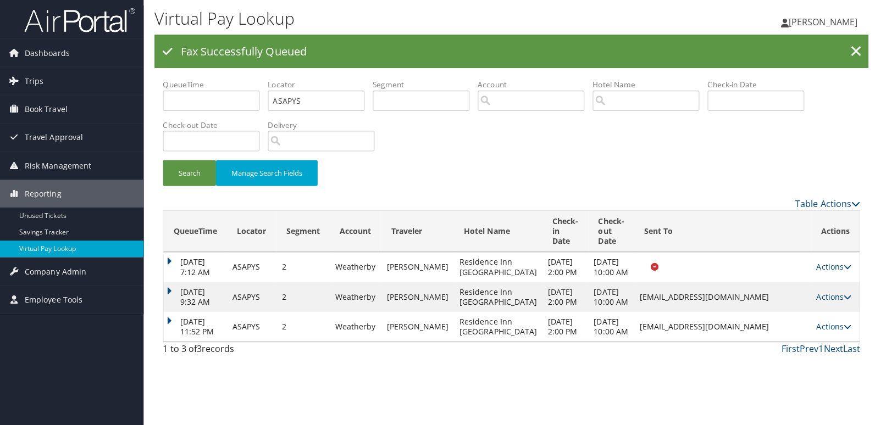
scroll to position [0, 0]
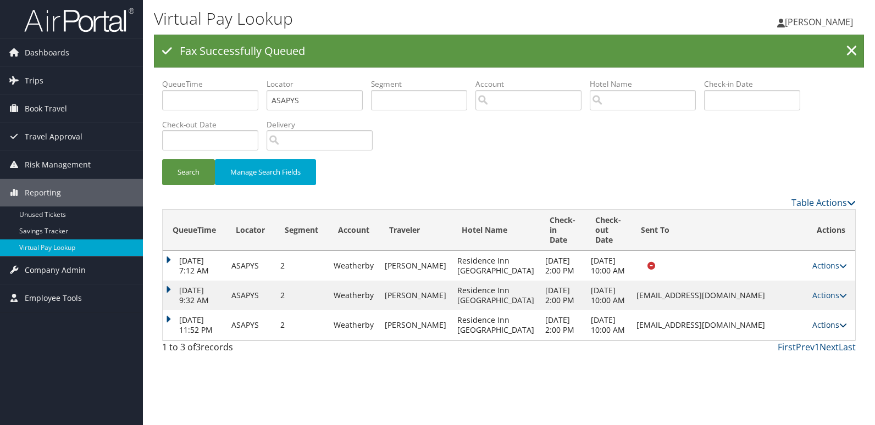
click at [833, 330] on link "Actions" at bounding box center [829, 325] width 35 height 10
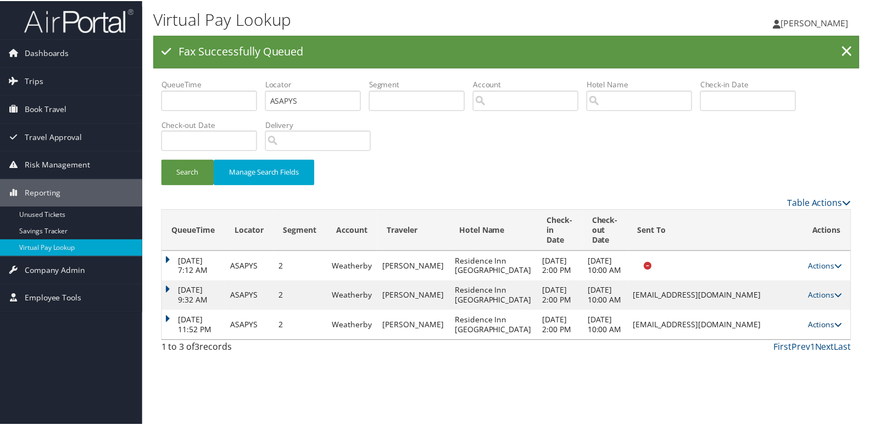
scroll to position [32, 0]
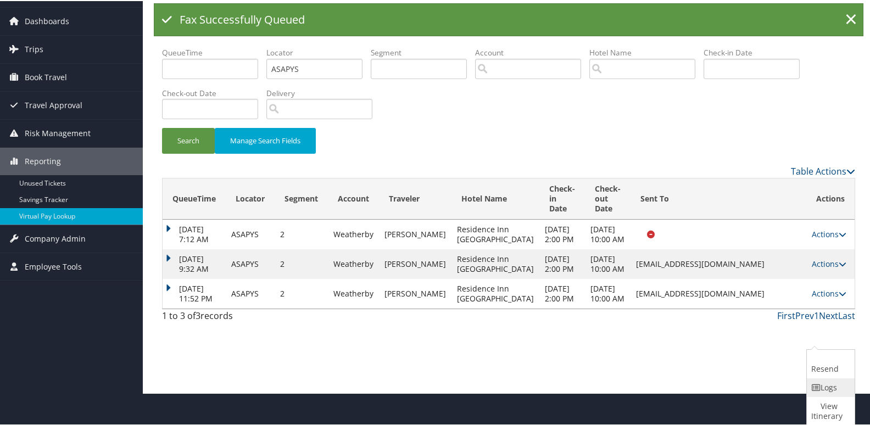
click at [820, 381] on link "Logs" at bounding box center [829, 386] width 45 height 19
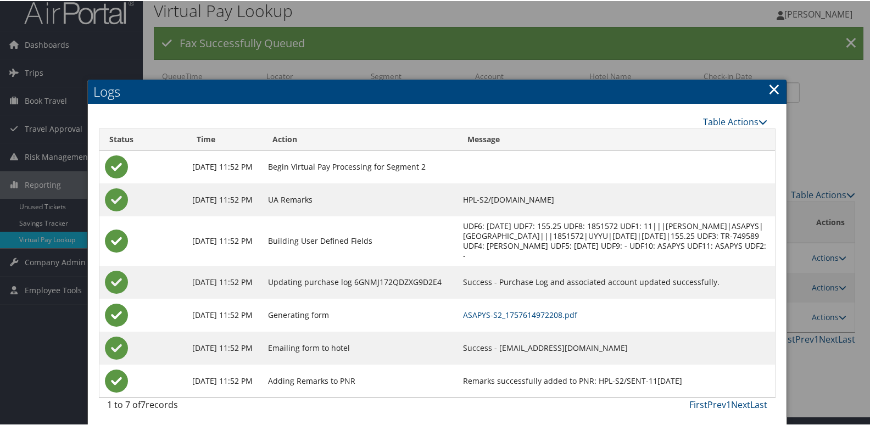
scroll to position [11, 0]
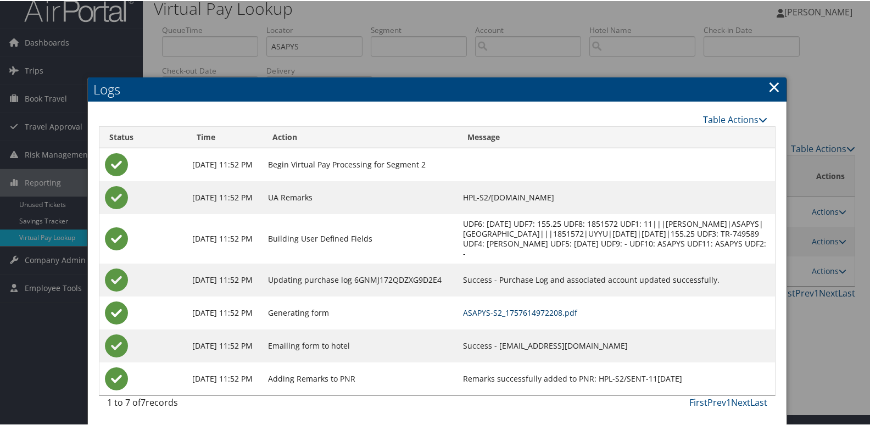
drag, startPoint x: 449, startPoint y: 313, endPoint x: 553, endPoint y: 316, distance: 104.4
click at [463, 313] on link "ASAPYS-S2_1757614972208.pdf" at bounding box center [520, 312] width 114 height 10
